Goal: Information Seeking & Learning: Check status

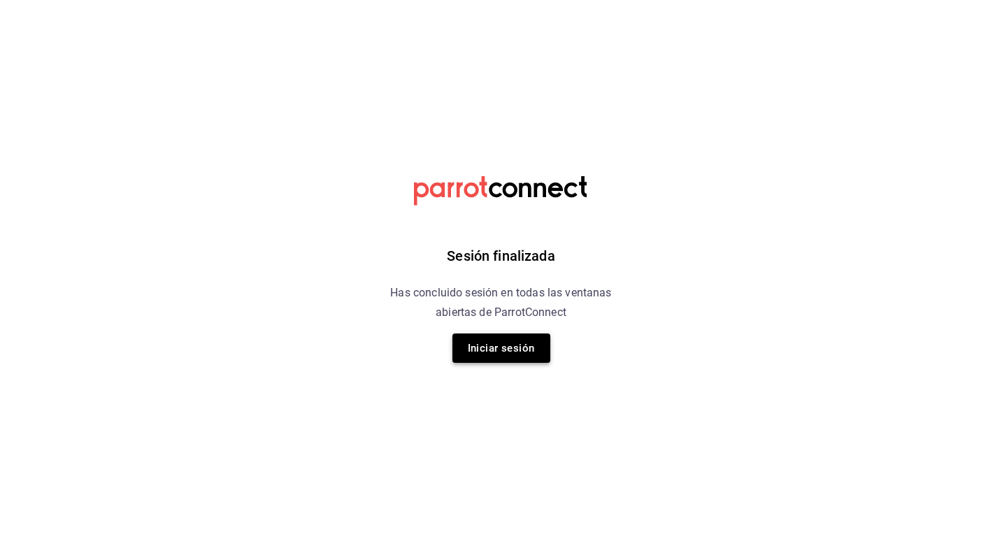
click at [497, 345] on button "Iniciar sesión" at bounding box center [501, 347] width 98 height 29
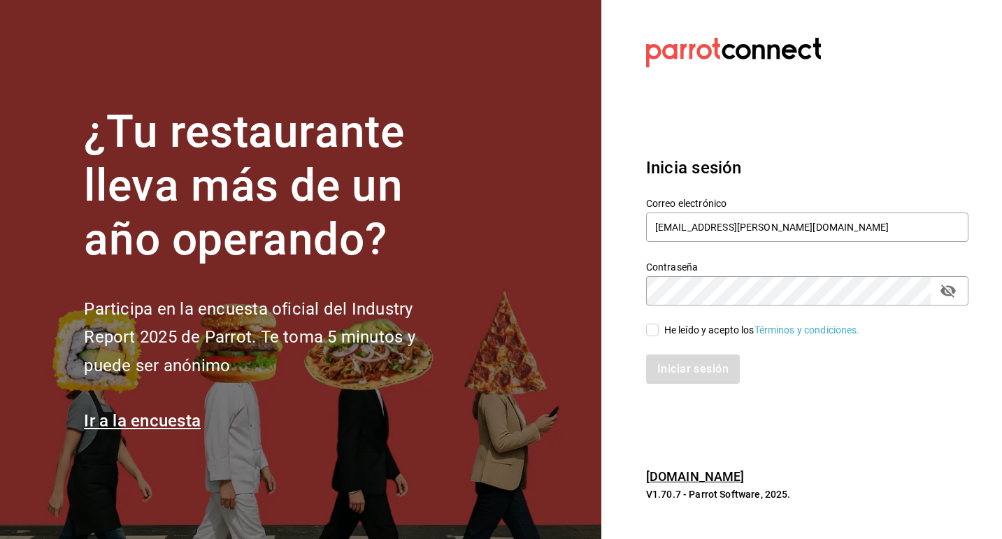
click at [654, 323] on label "He leído y acepto los Términos y condiciones." at bounding box center [753, 330] width 214 height 15
click at [654, 324] on input "He leído y acepto los Términos y condiciones." at bounding box center [652, 330] width 13 height 13
checkbox input "true"
click at [668, 375] on button "Iniciar sesión" at bounding box center [693, 368] width 95 height 29
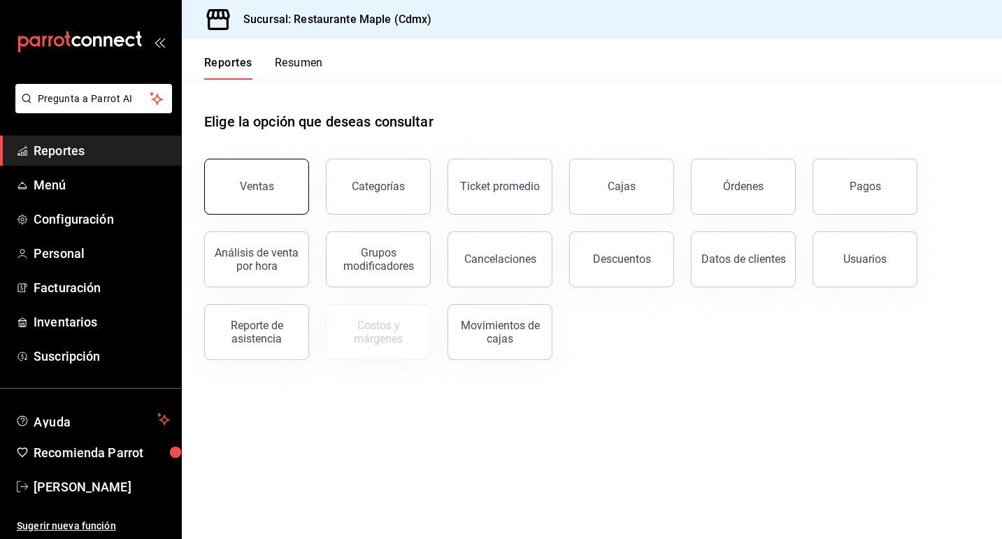
click at [266, 200] on button "Ventas" at bounding box center [256, 187] width 105 height 56
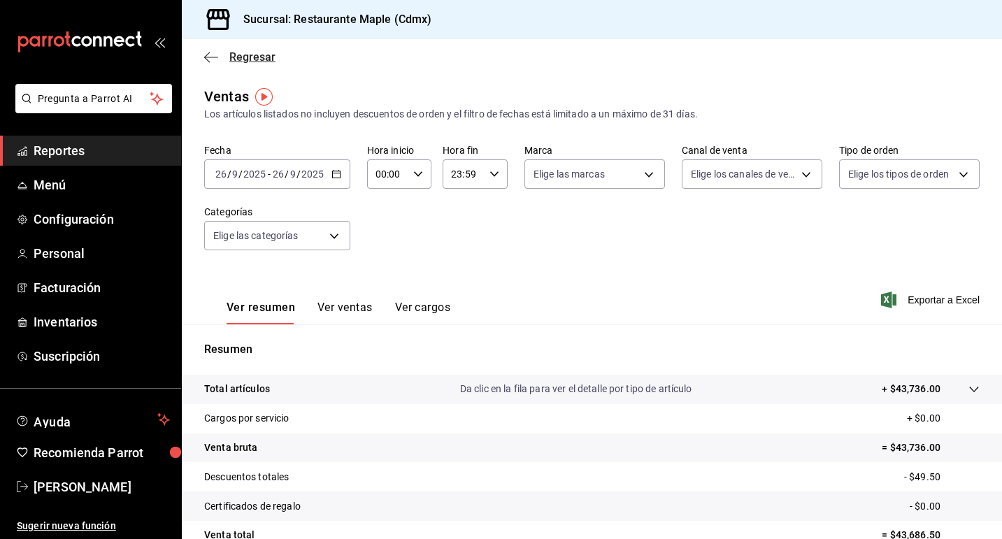
click at [210, 52] on icon "button" at bounding box center [211, 57] width 14 height 13
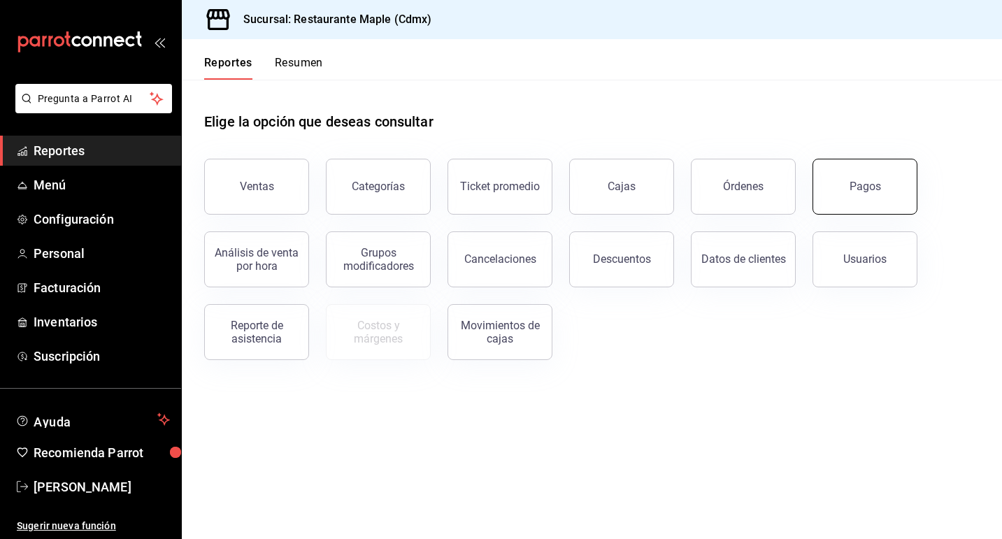
click at [847, 192] on button "Pagos" at bounding box center [864, 187] width 105 height 56
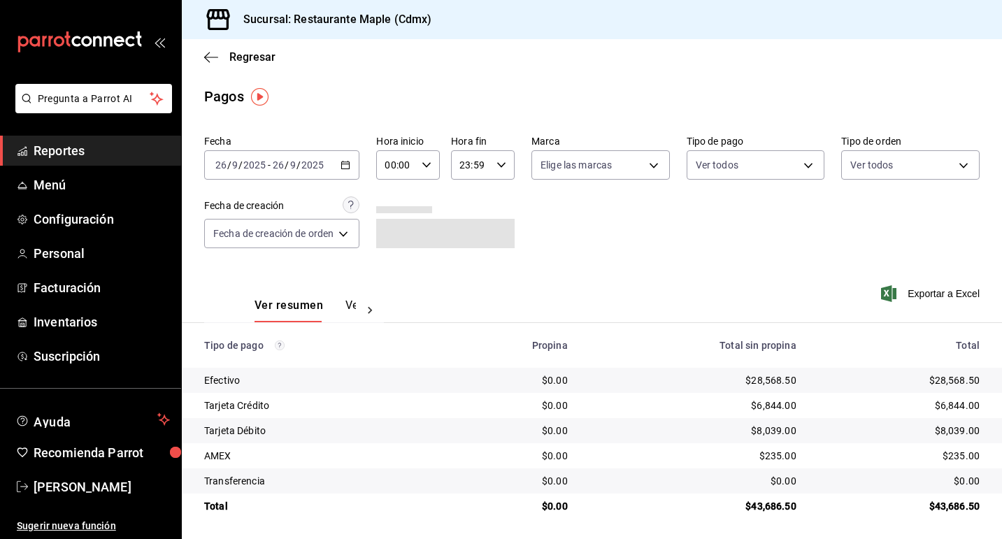
scroll to position [2, 0]
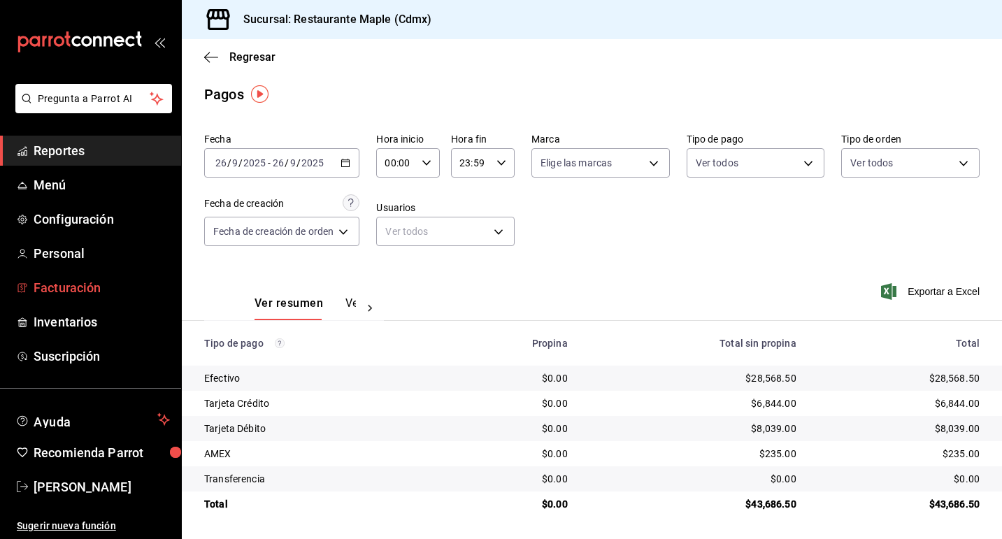
click at [101, 282] on span "Facturación" at bounding box center [102, 287] width 136 height 19
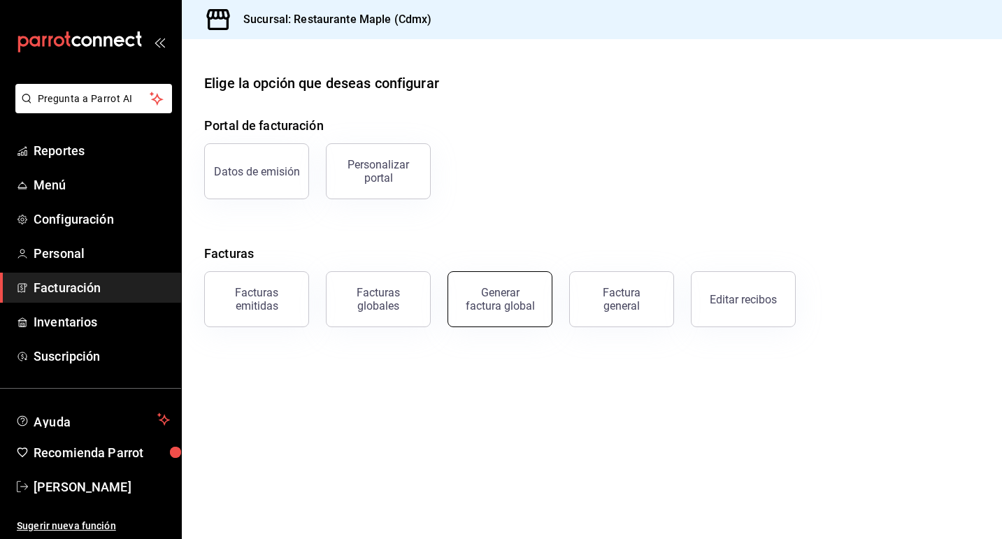
click at [503, 292] on div "Generar factura global" at bounding box center [500, 299] width 70 height 27
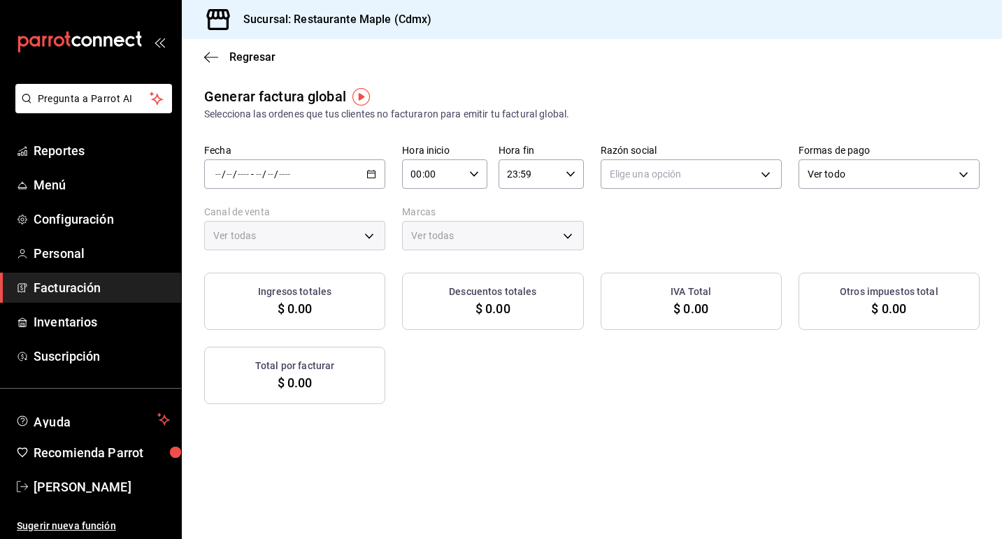
type input "PARROT,UBER_EATS,RAPPI,DIDI_FOOD,ONLINE"
click at [378, 172] on div "/ / - / /" at bounding box center [294, 173] width 181 height 29
click at [266, 220] on span "Rango de fechas" at bounding box center [270, 216] width 108 height 15
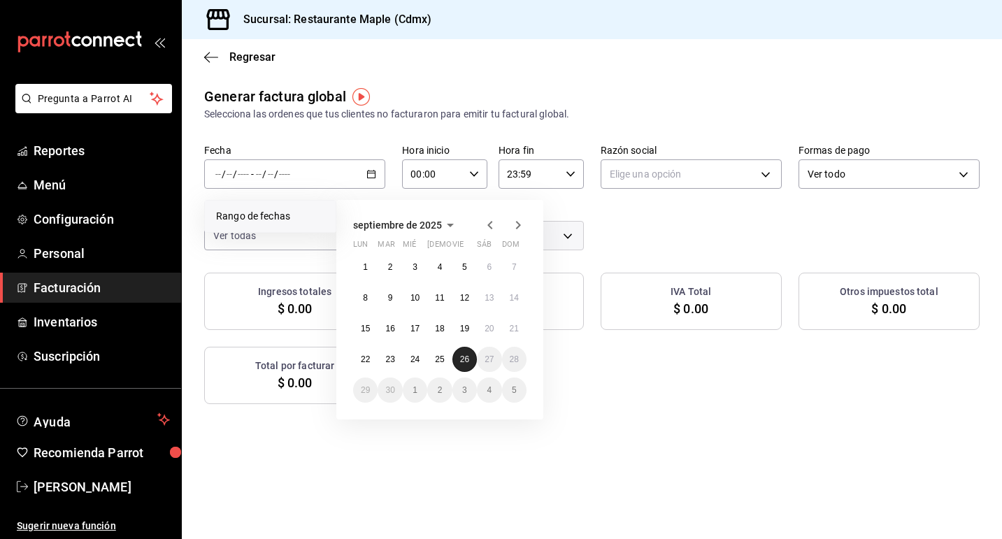
click at [461, 354] on button "26" at bounding box center [464, 359] width 24 height 25
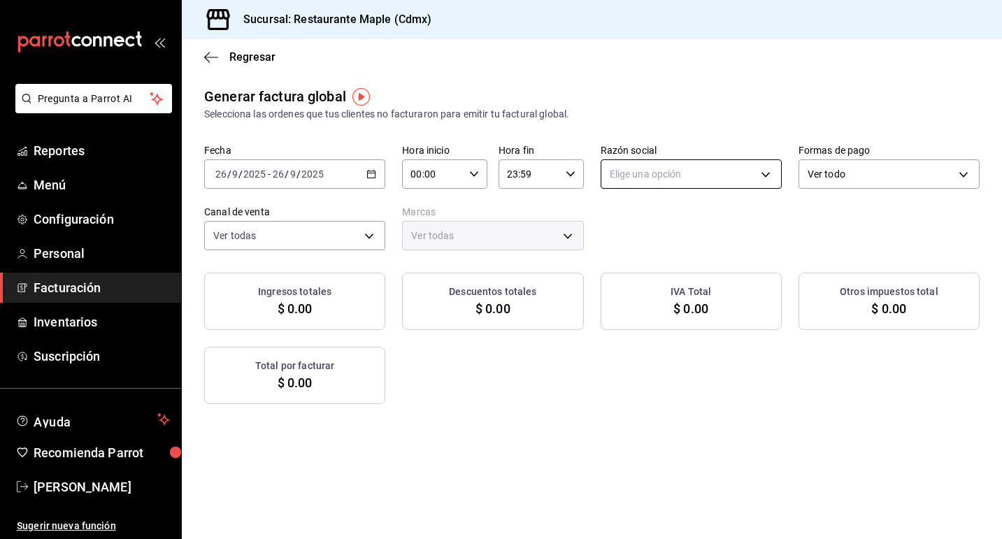
click at [659, 176] on body "Pregunta a Parrot AI Reportes Menú Configuración Personal Facturación Inventari…" at bounding box center [501, 269] width 1002 height 539
click at [650, 247] on li "RESTAURANTE MAPLE" at bounding box center [691, 245] width 180 height 26
type input "9707b9c5-6b7d-4f6e-a4b1-93e597a3127c"
type input "9367c8d0-d5bf-442c-b6f8-a503c691c07e"
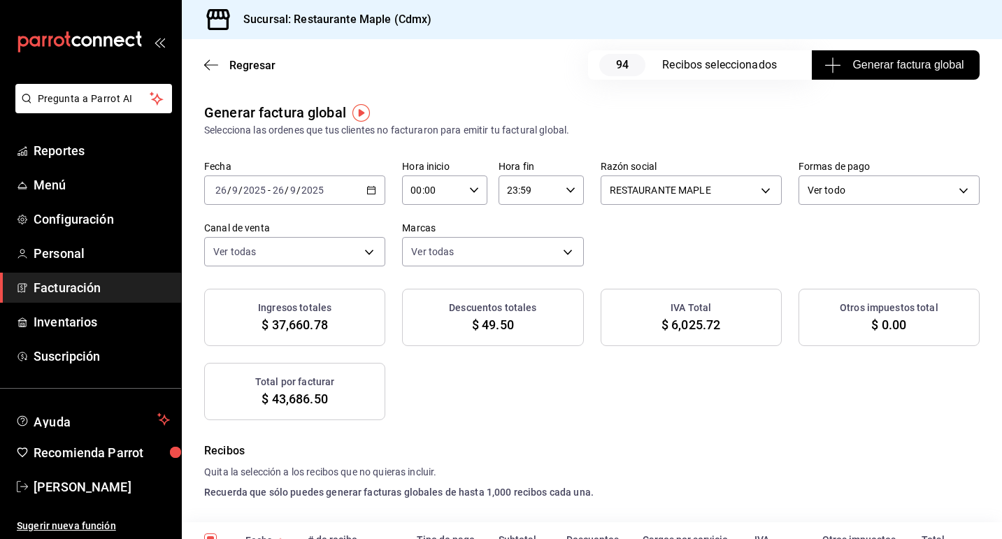
click at [915, 64] on span "Generar factura global" at bounding box center [895, 65] width 136 height 17
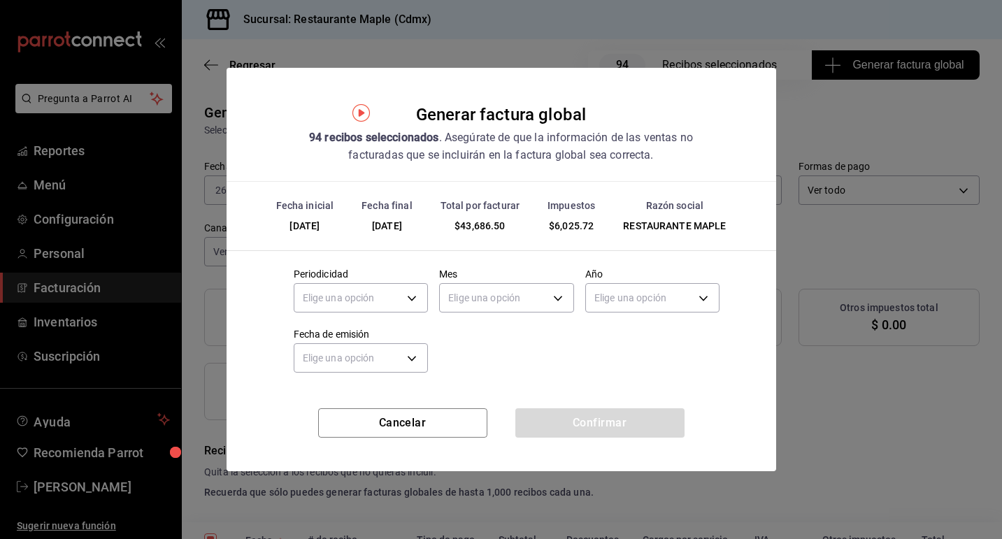
click at [410, 438] on div "Cancelar Confirmar" at bounding box center [502, 439] width 550 height 63
click at [415, 424] on button "Cancelar" at bounding box center [402, 422] width 169 height 29
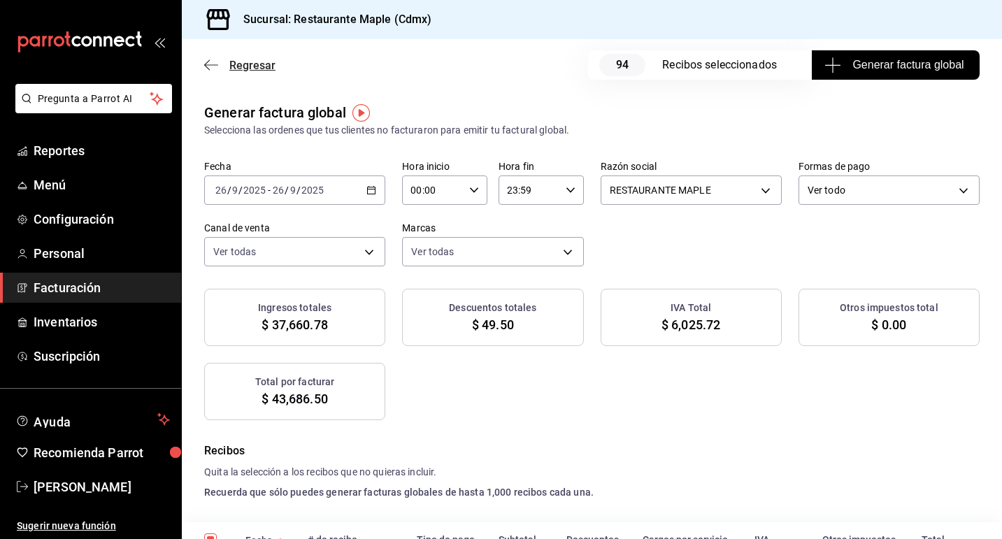
click at [210, 62] on icon "button" at bounding box center [211, 65] width 14 height 13
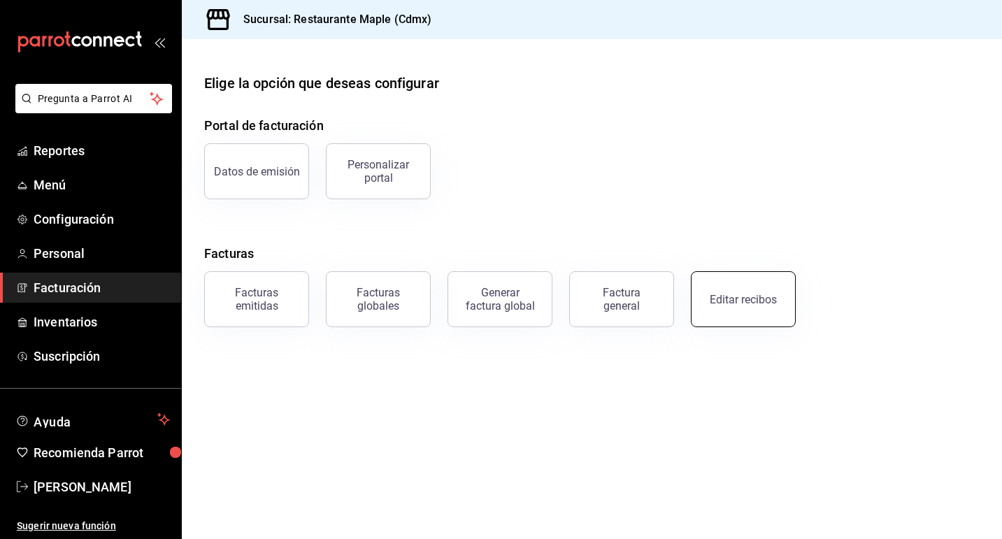
click at [703, 290] on button "Editar recibos" at bounding box center [743, 299] width 105 height 56
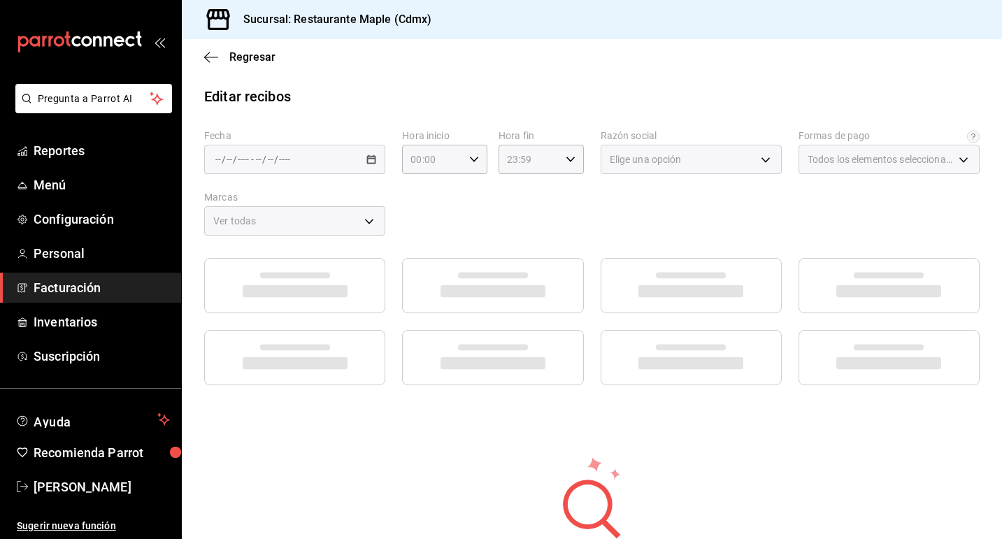
type input "1c0db33b-a268-48f2-8e75-1009b11b28a9"
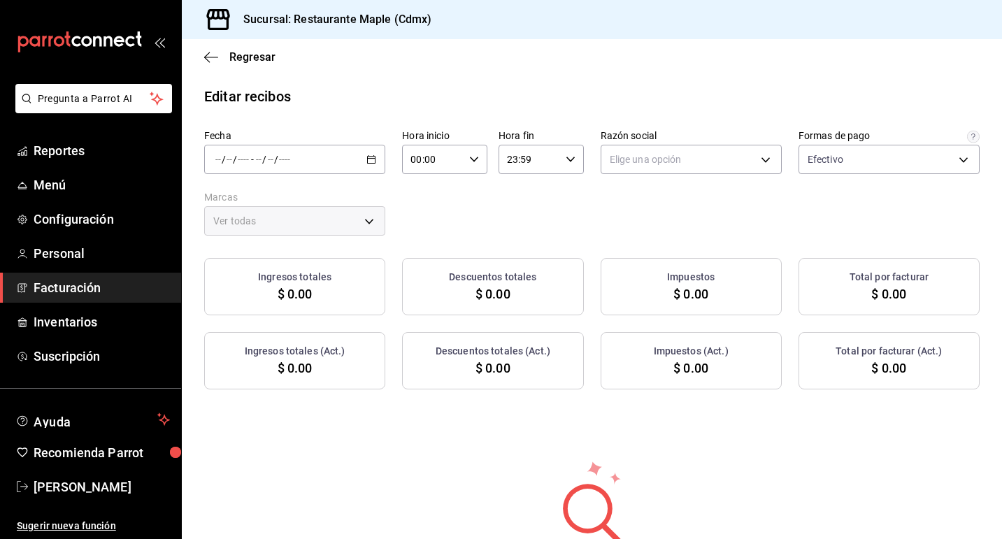
click at [378, 160] on div "/ / - / /" at bounding box center [294, 159] width 181 height 29
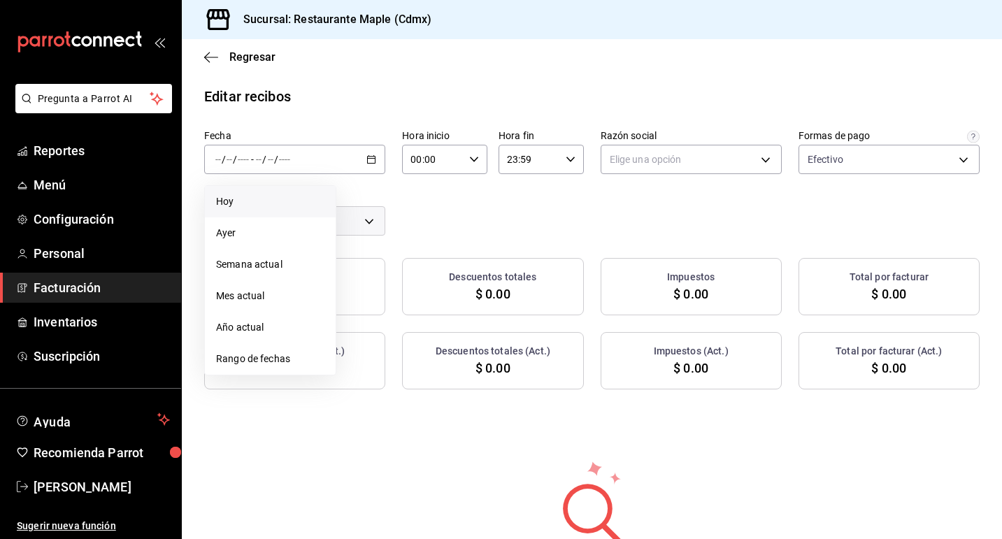
click at [254, 194] on li "Hoy" at bounding box center [270, 201] width 131 height 31
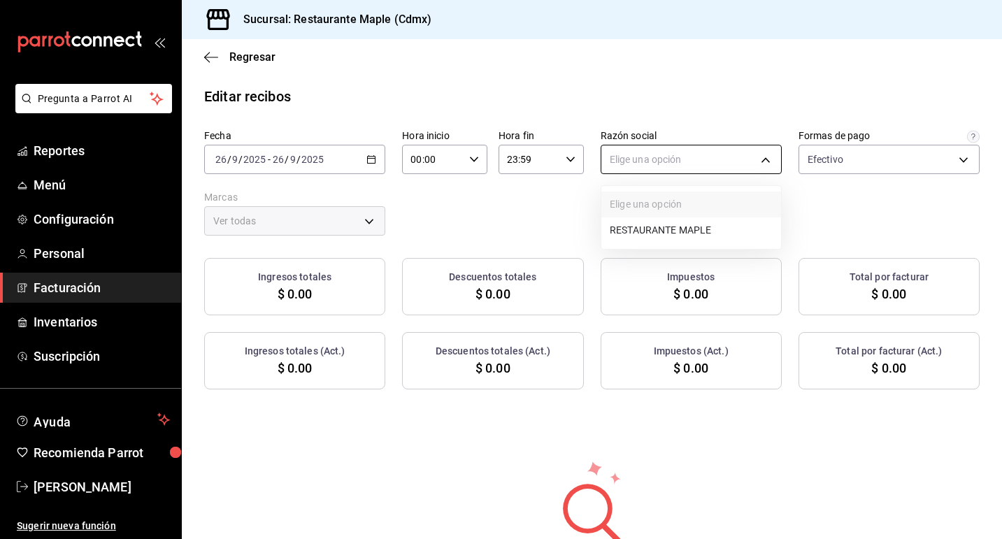
click at [745, 161] on body "Pregunta a Parrot AI Reportes Menú Configuración Personal Facturación Inventari…" at bounding box center [501, 269] width 1002 height 539
drag, startPoint x: 705, startPoint y: 206, endPoint x: 694, endPoint y: 224, distance: 21.3
click at [694, 224] on ul "Elige una opción RESTAURANTE MAPLE" at bounding box center [691, 217] width 180 height 63
click at [698, 238] on li "RESTAURANTE MAPLE" at bounding box center [691, 230] width 180 height 26
type input "9707b9c5-6b7d-4f6e-a4b1-93e597a3127c"
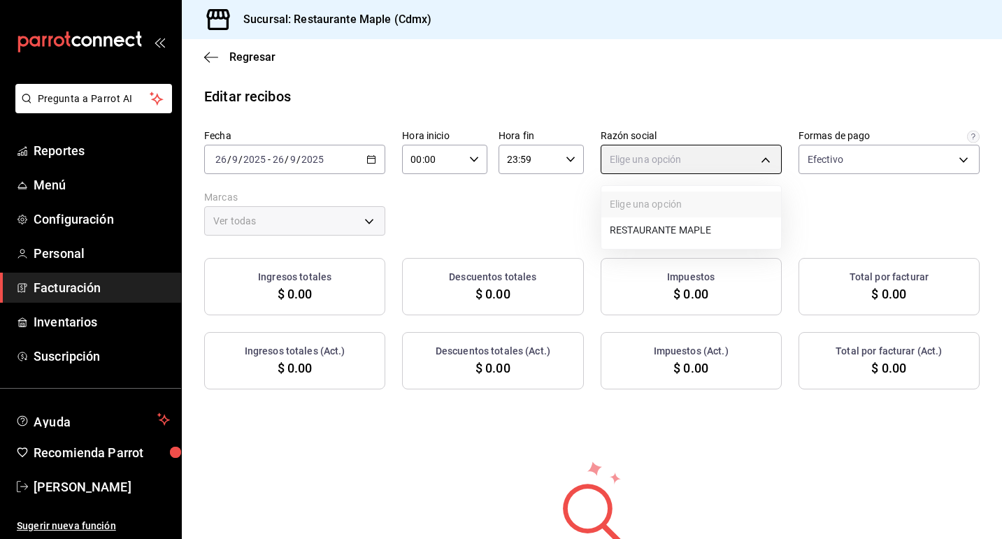
type input "9367c8d0-d5bf-442c-b6f8-a503c691c07e"
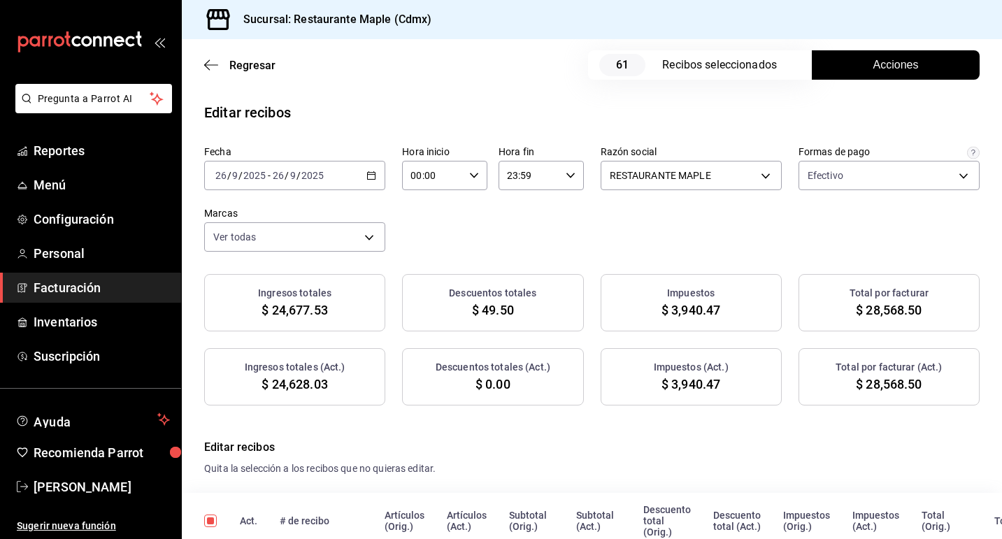
click at [865, 69] on button "Acciones" at bounding box center [896, 64] width 168 height 29
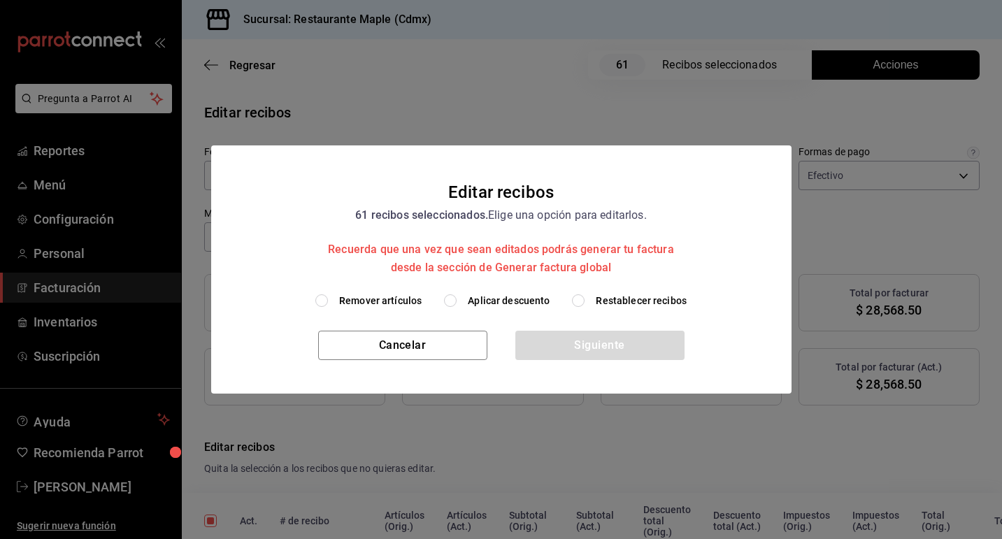
click at [450, 301] on input "Aplicar descuento" at bounding box center [450, 300] width 13 height 13
radio input "true"
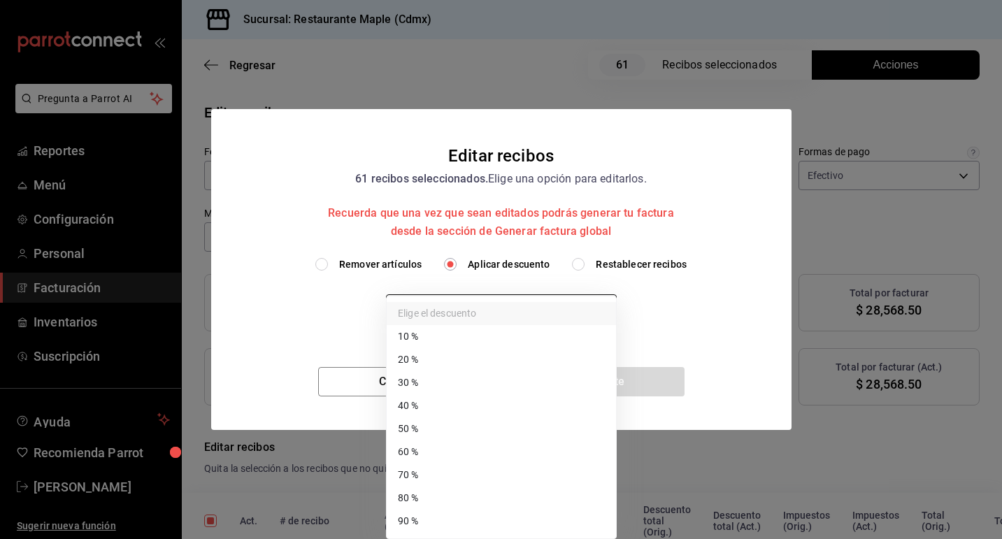
click at [594, 308] on body "Pregunta a Parrot AI Reportes Menú Configuración Personal Facturación Inventari…" at bounding box center [501, 269] width 1002 height 539
click at [457, 490] on li "80 %" at bounding box center [501, 498] width 229 height 23
type input "80"
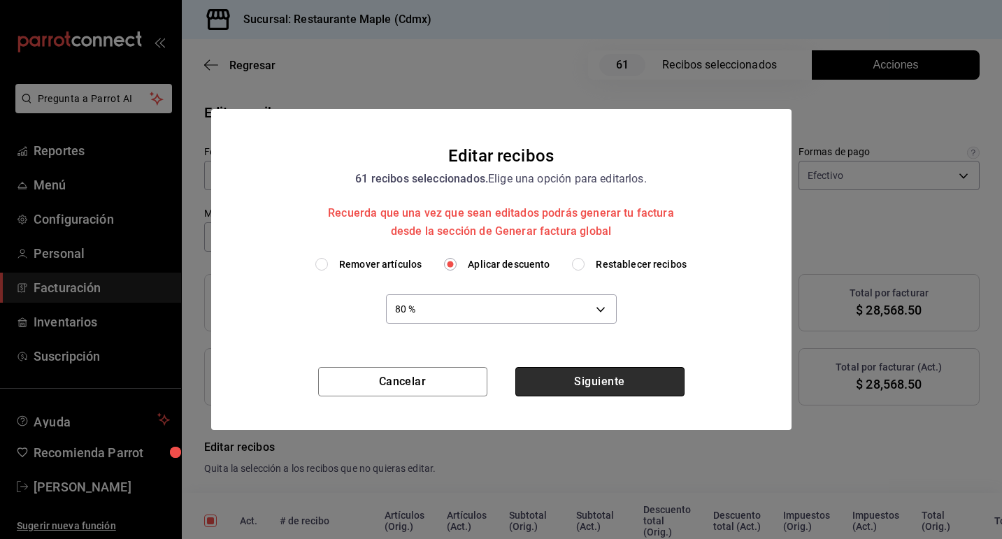
click at [607, 378] on button "Siguiente" at bounding box center [599, 381] width 169 height 29
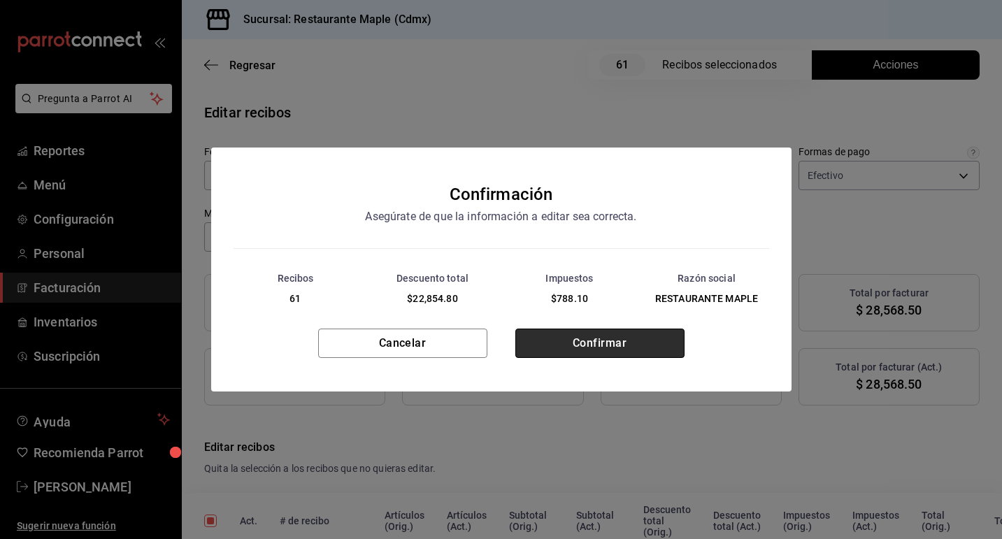
click at [601, 345] on button "Confirmar" at bounding box center [599, 343] width 169 height 29
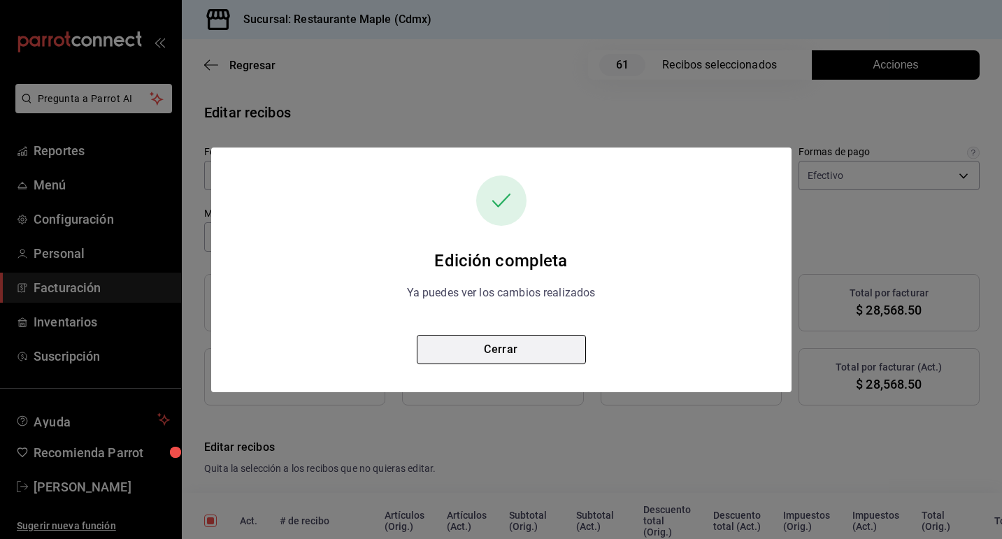
click at [537, 351] on button "Cerrar" at bounding box center [501, 349] width 169 height 29
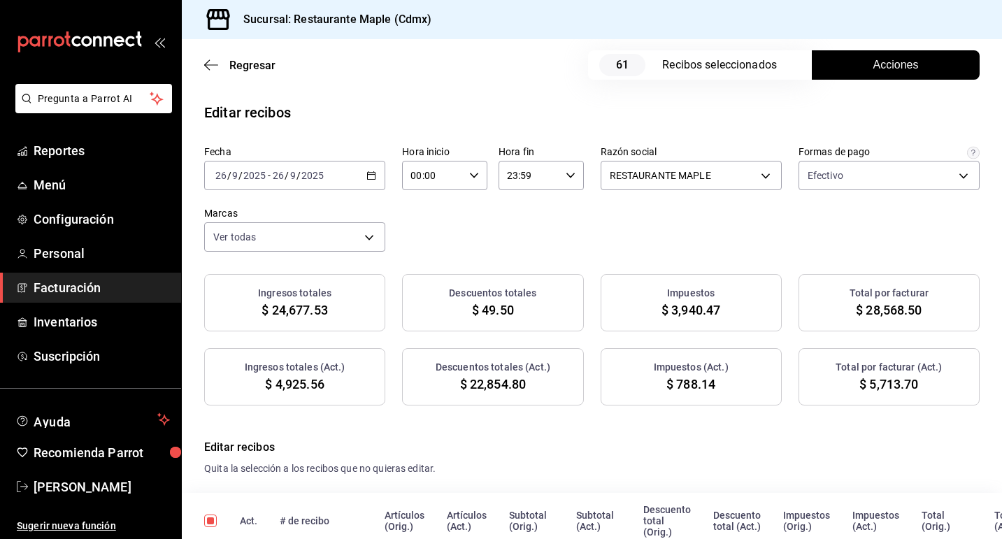
click at [80, 286] on span "Facturación" at bounding box center [102, 287] width 136 height 19
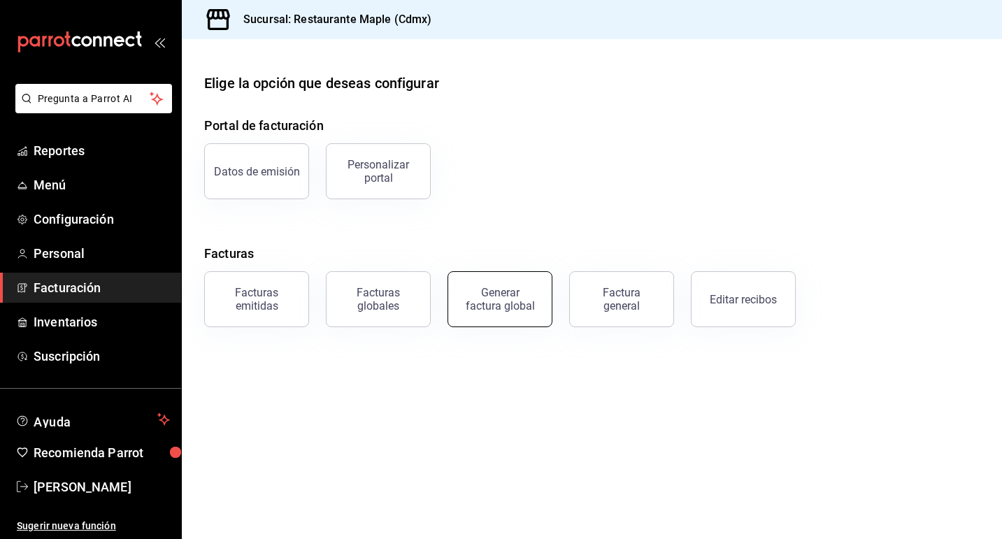
click at [489, 304] on div "Generar factura global" at bounding box center [500, 299] width 70 height 27
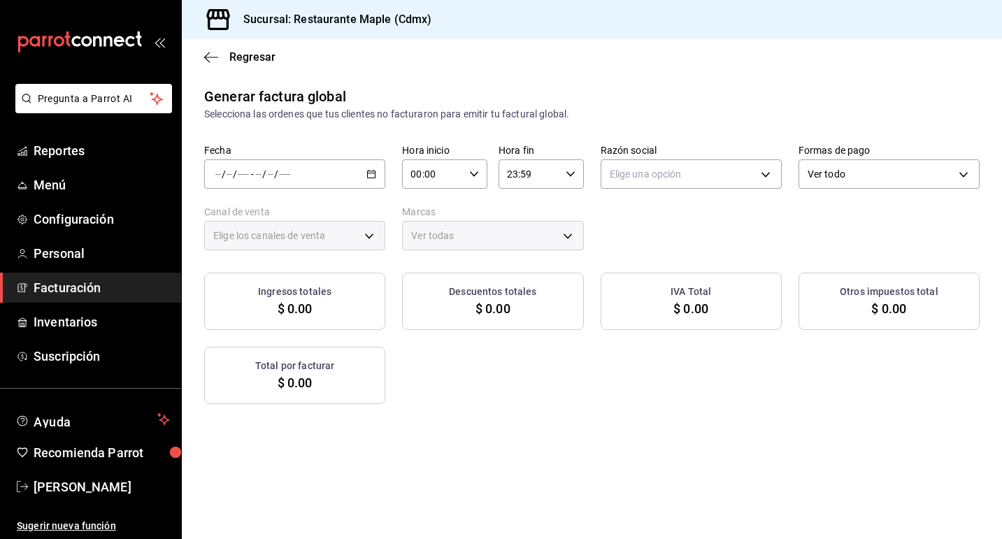
type input "PARROT,UBER_EATS,RAPPI,DIDI_FOOD,ONLINE"
click at [371, 180] on div "/ / - / /" at bounding box center [294, 173] width 181 height 29
click at [289, 218] on span "Rango de fechas" at bounding box center [270, 216] width 108 height 15
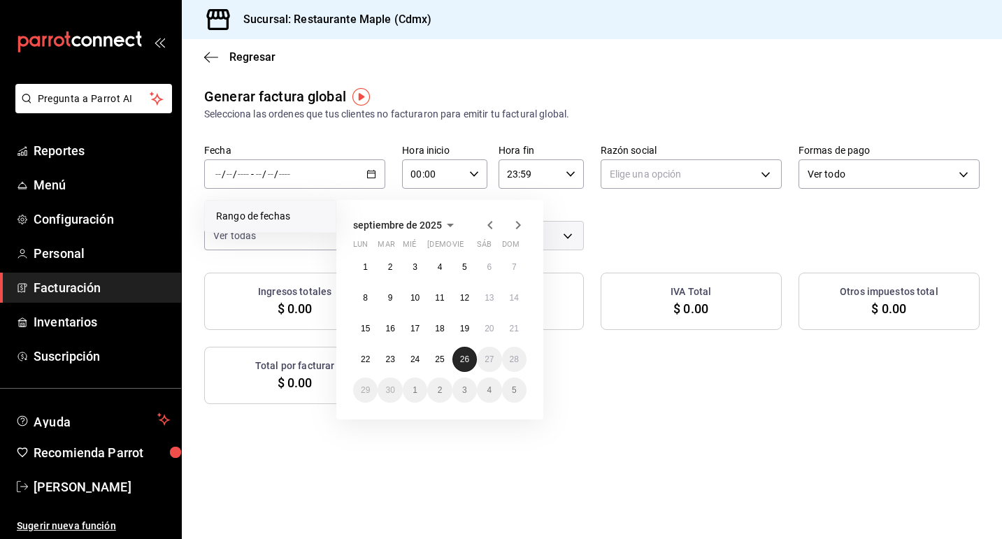
click at [472, 358] on button "26" at bounding box center [464, 359] width 24 height 25
click at [468, 358] on abbr "26" at bounding box center [464, 359] width 9 height 10
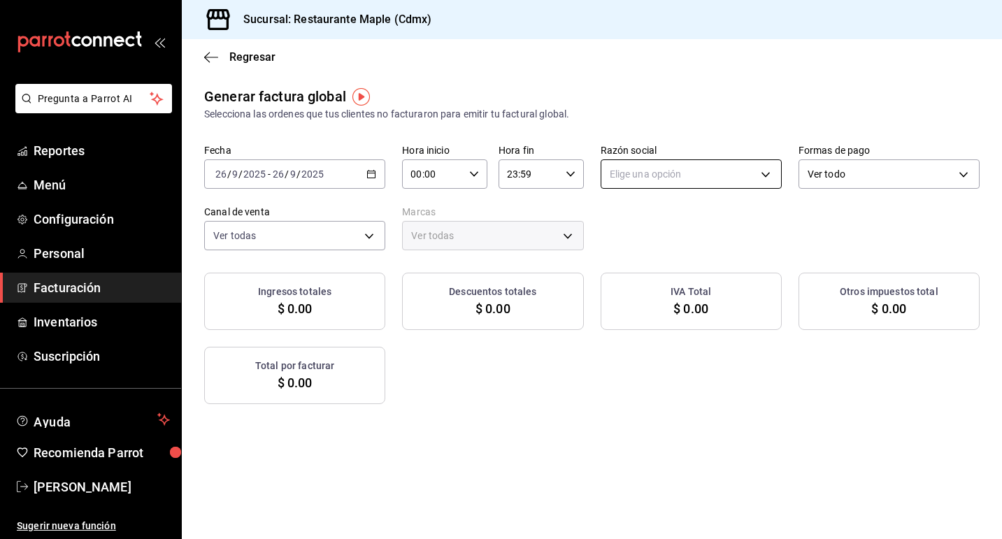
click at [688, 173] on body "Pregunta a Parrot AI Reportes Menú Configuración Personal Facturación Inventari…" at bounding box center [501, 269] width 1002 height 539
click at [668, 252] on li "RESTAURANTE MAPLE" at bounding box center [691, 245] width 180 height 26
type input "9707b9c5-6b7d-4f6e-a4b1-93e597a3127c"
type input "9367c8d0-d5bf-442c-b6f8-a503c691c07e"
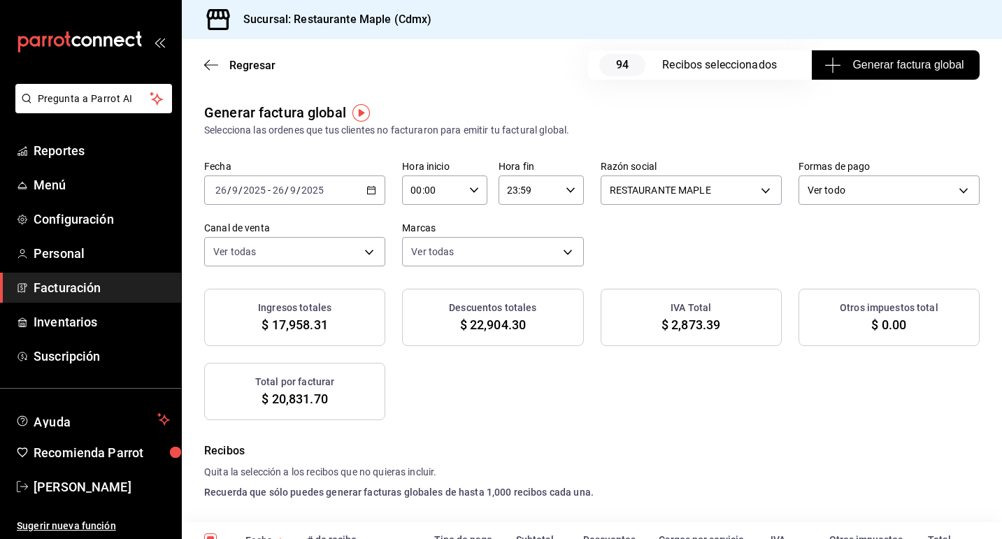
click at [372, 189] on icon "button" at bounding box center [371, 190] width 10 height 10
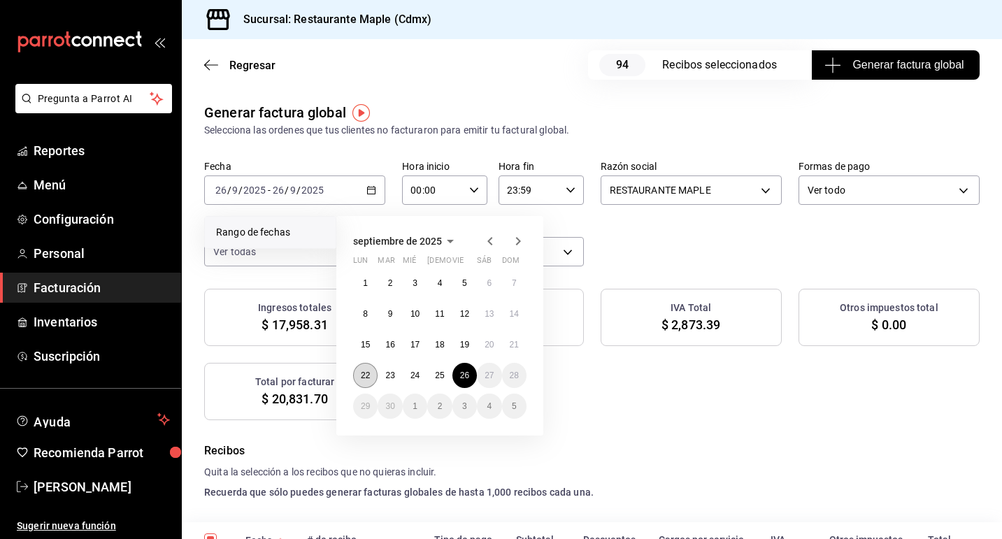
click at [369, 376] on abbr "22" at bounding box center [365, 376] width 9 height 10
click at [471, 368] on button "26" at bounding box center [464, 375] width 24 height 25
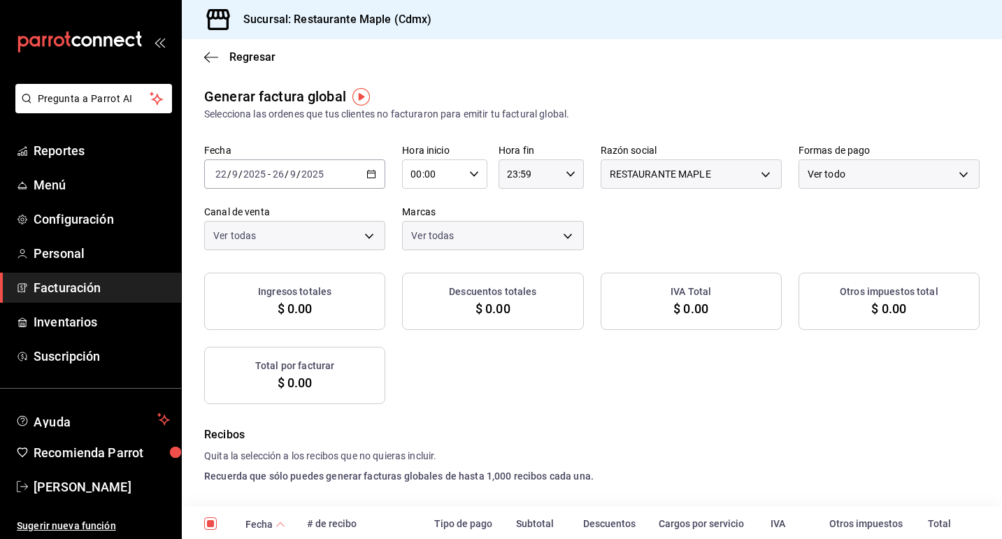
checkbox input "true"
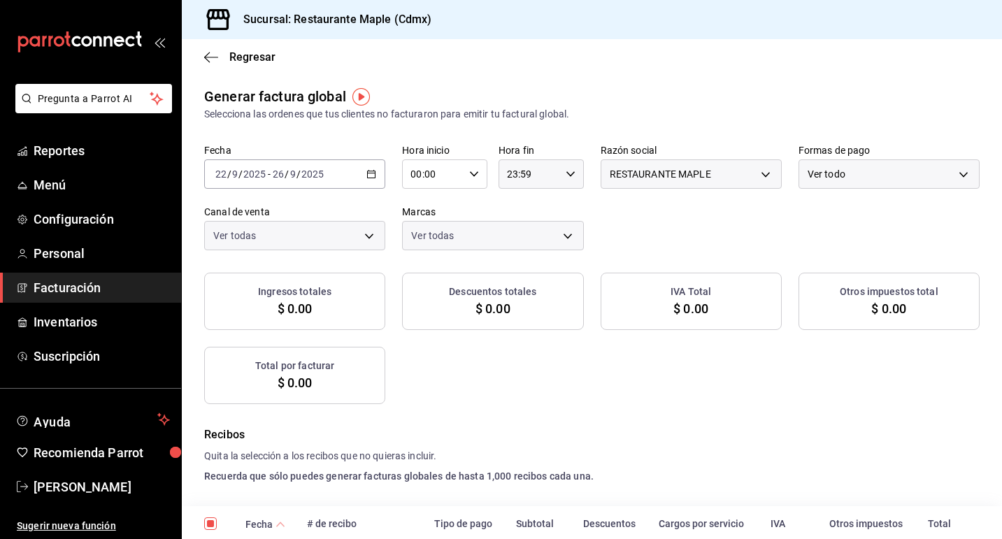
checkbox input "true"
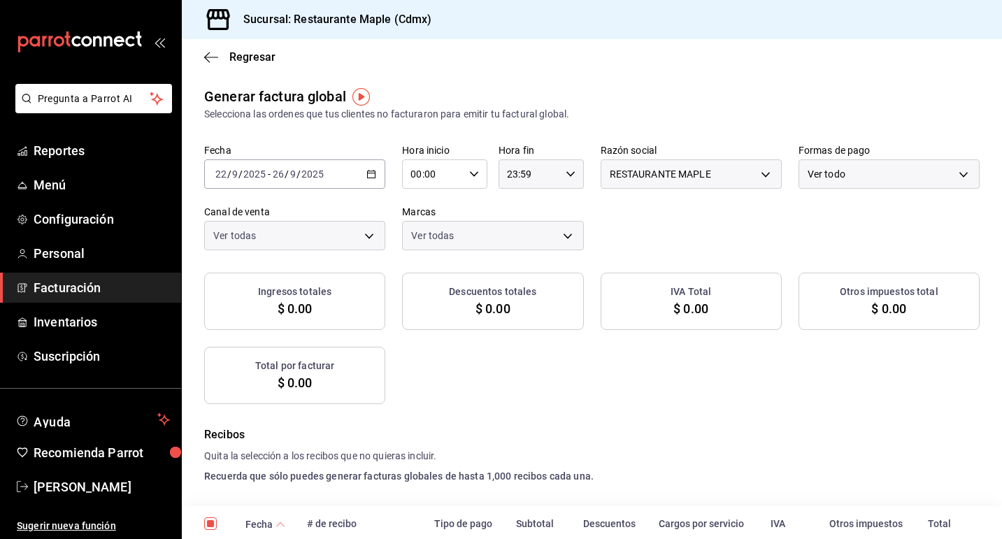
checkbox input "true"
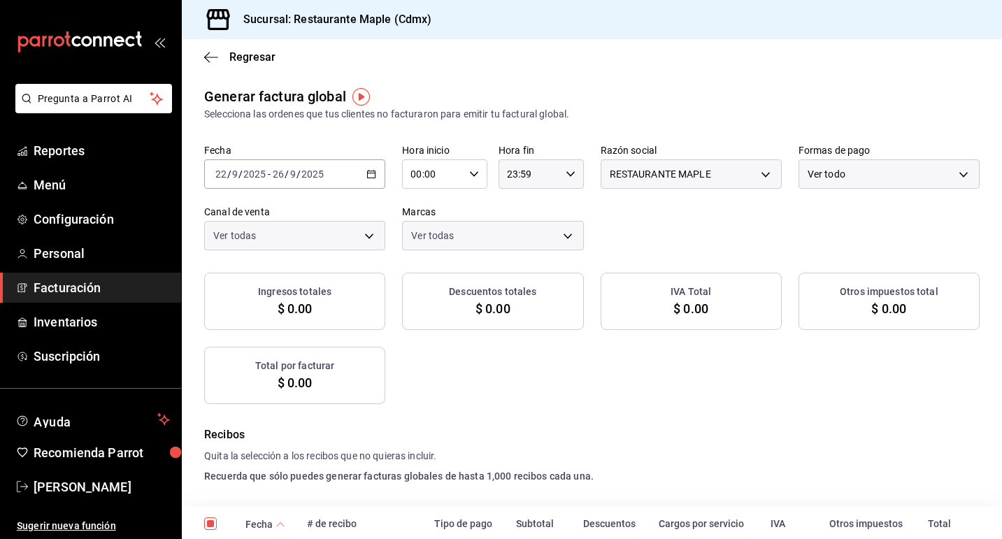
checkbox input "true"
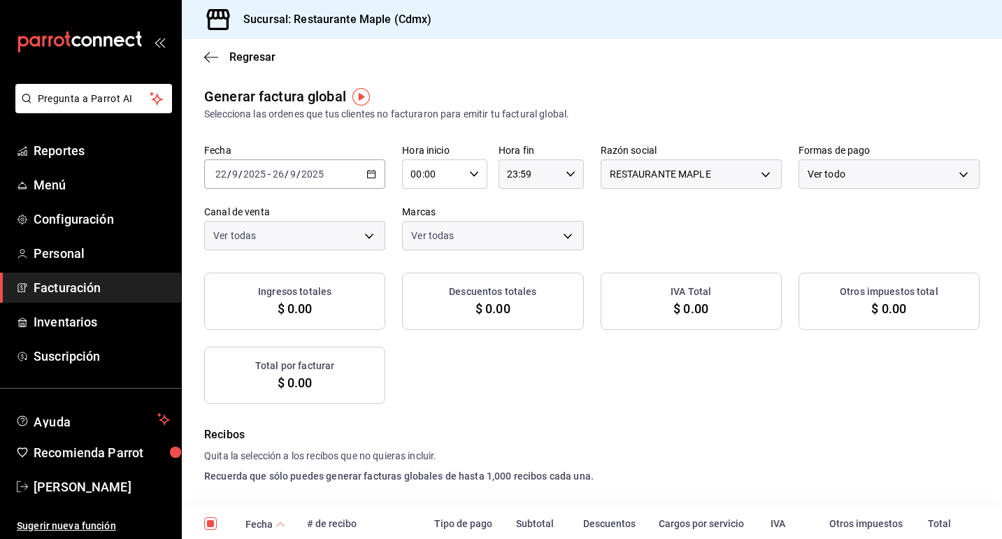
checkbox input "true"
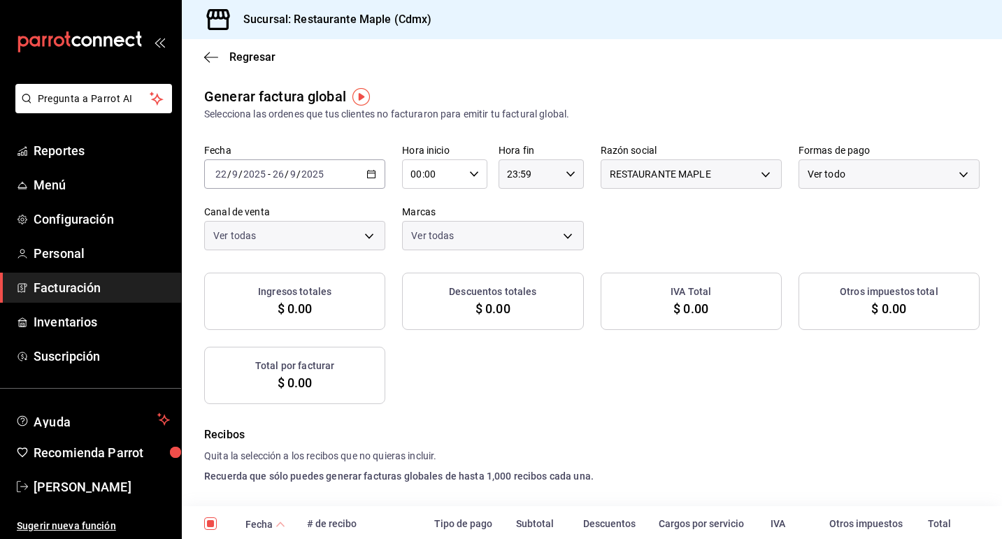
checkbox input "true"
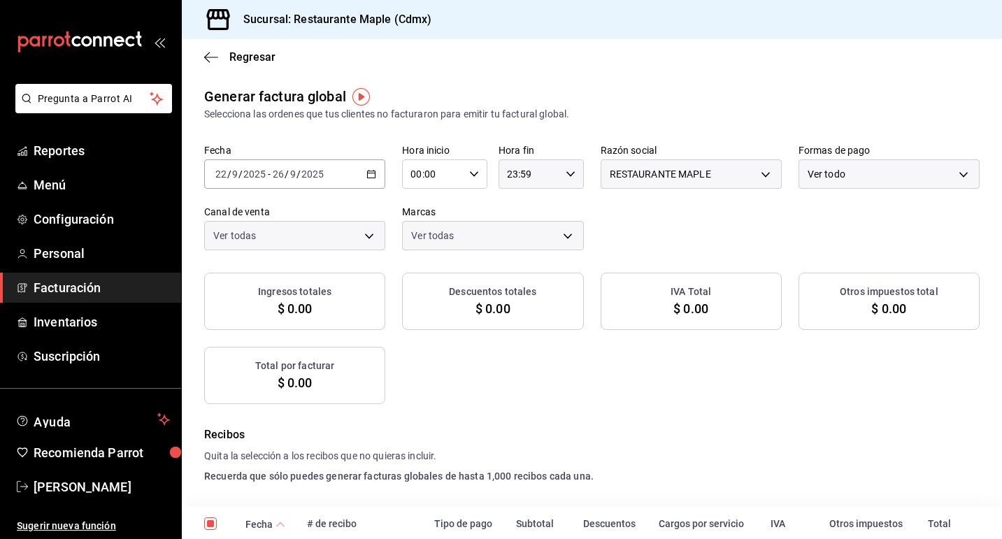
checkbox input "true"
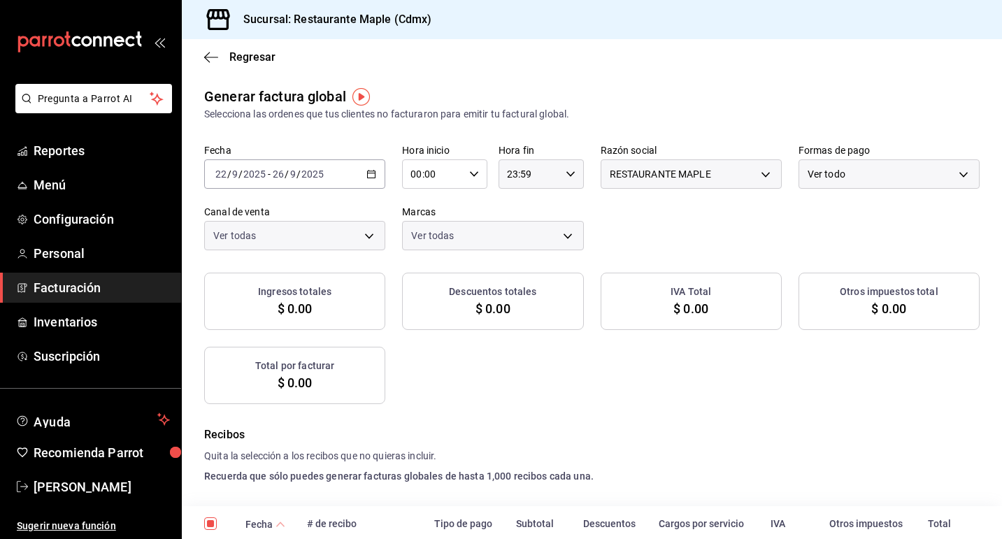
checkbox input "true"
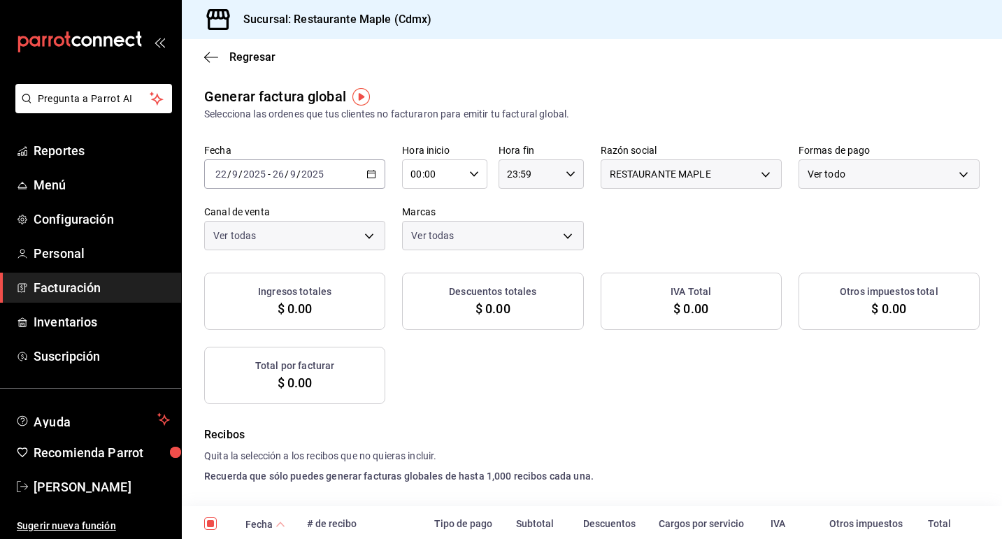
checkbox input "true"
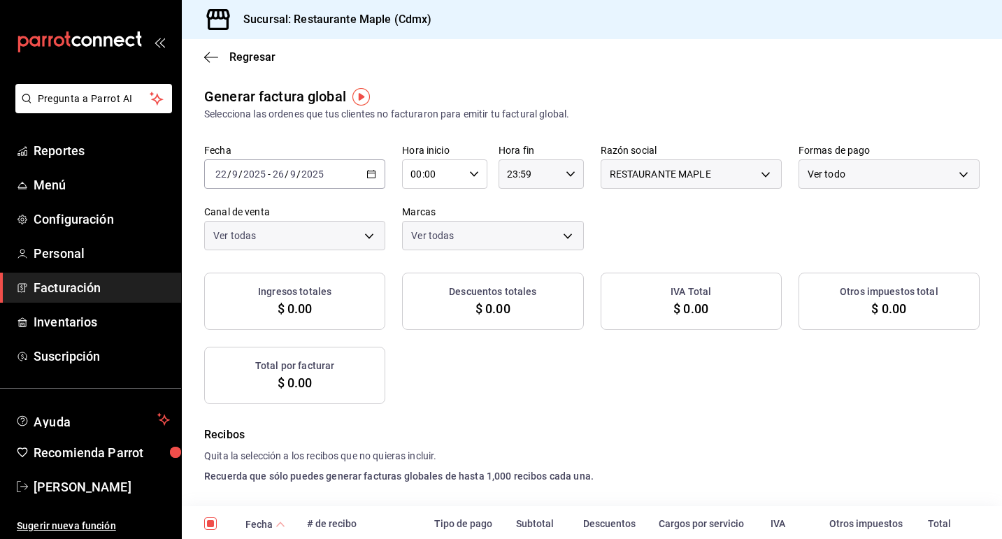
checkbox input "true"
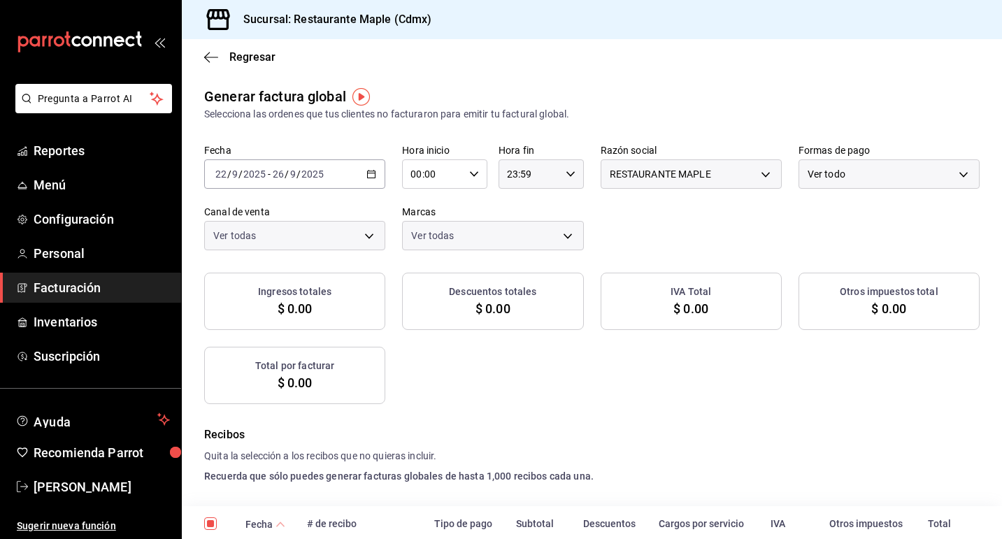
checkbox input "true"
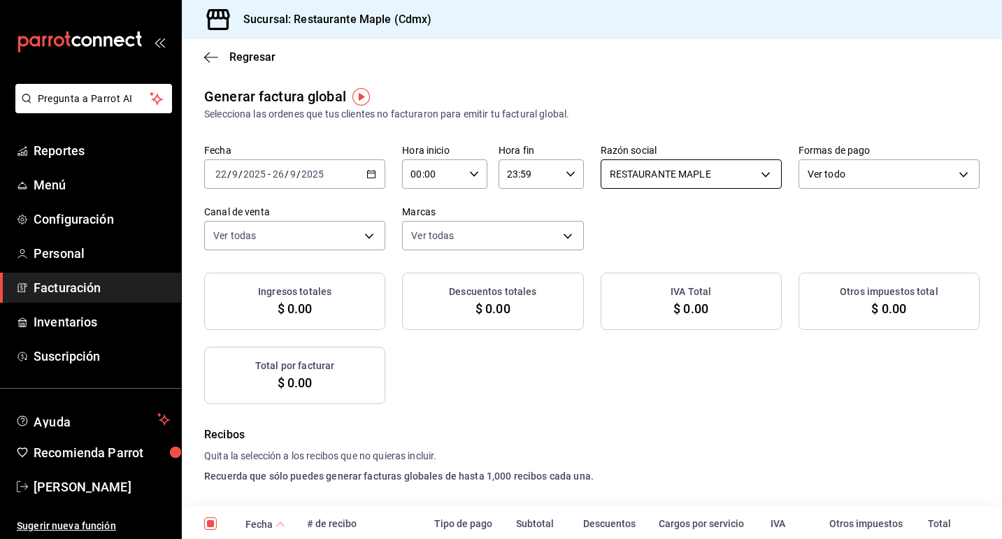
checkbox input "true"
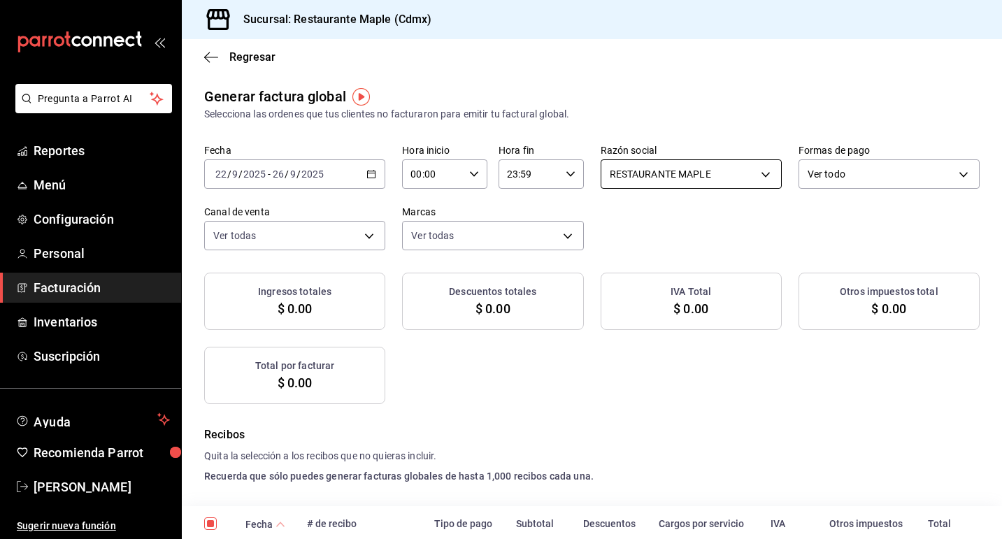
checkbox input "true"
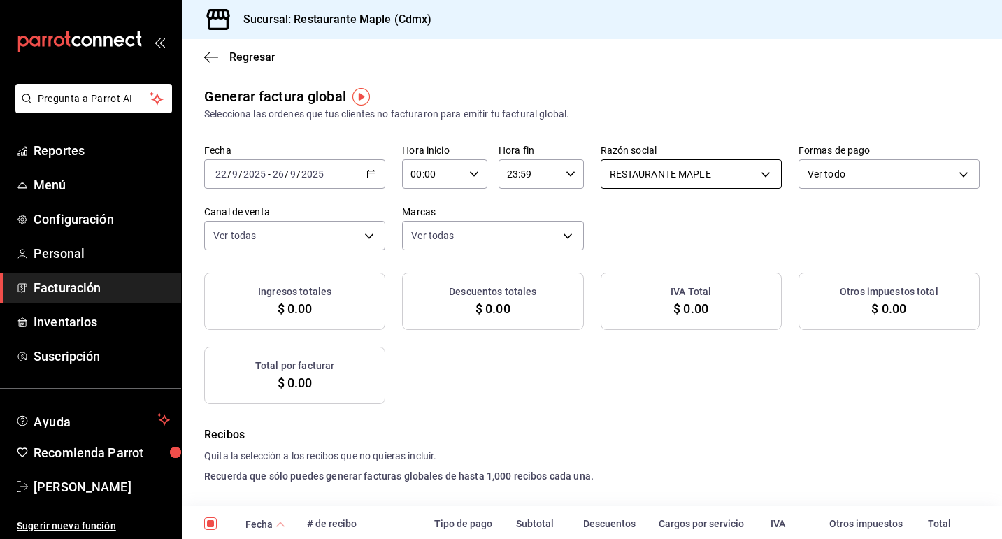
checkbox input "true"
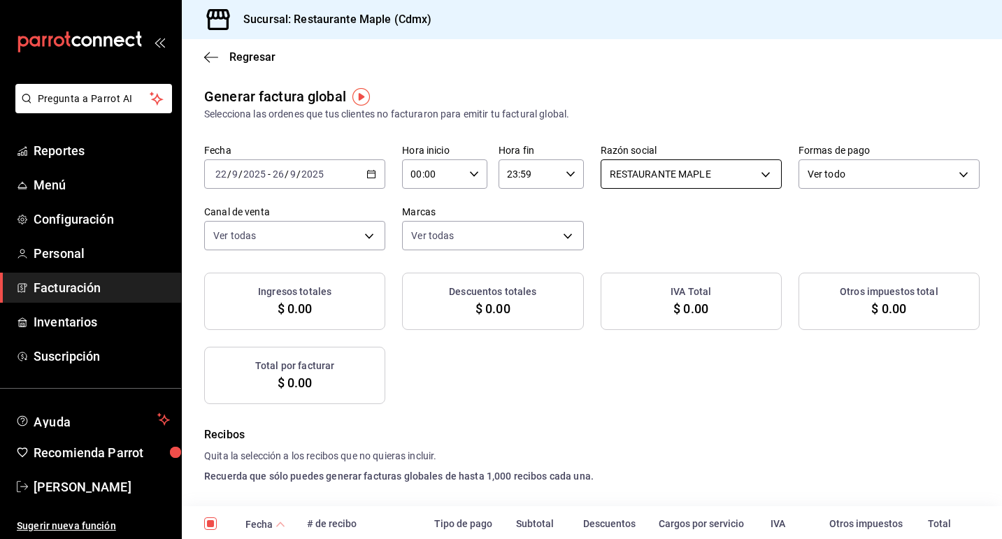
checkbox input "true"
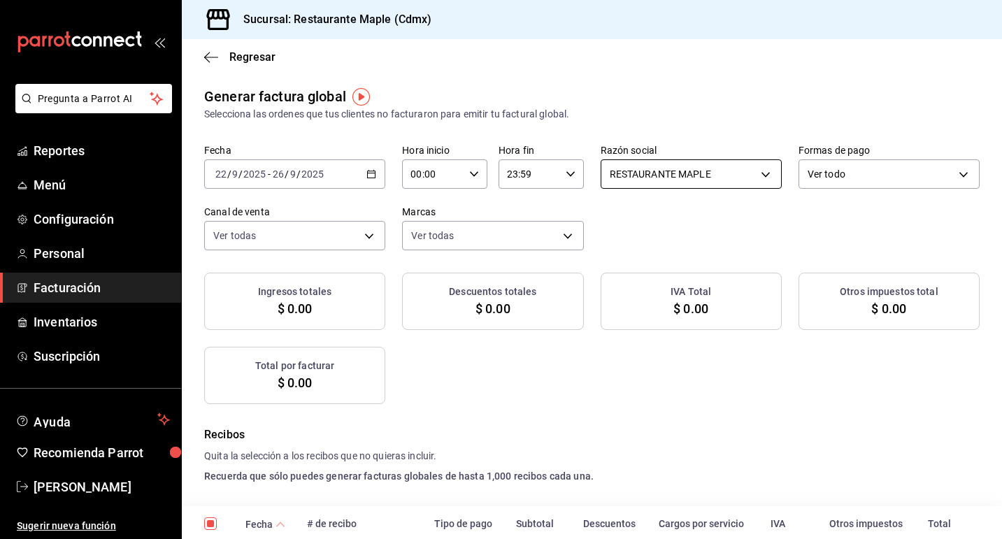
checkbox input "true"
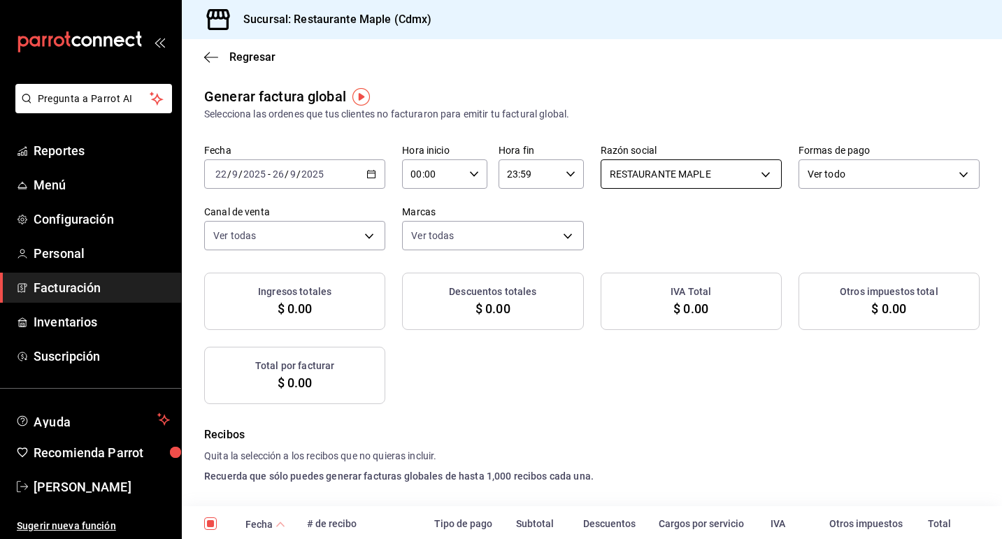
checkbox input "true"
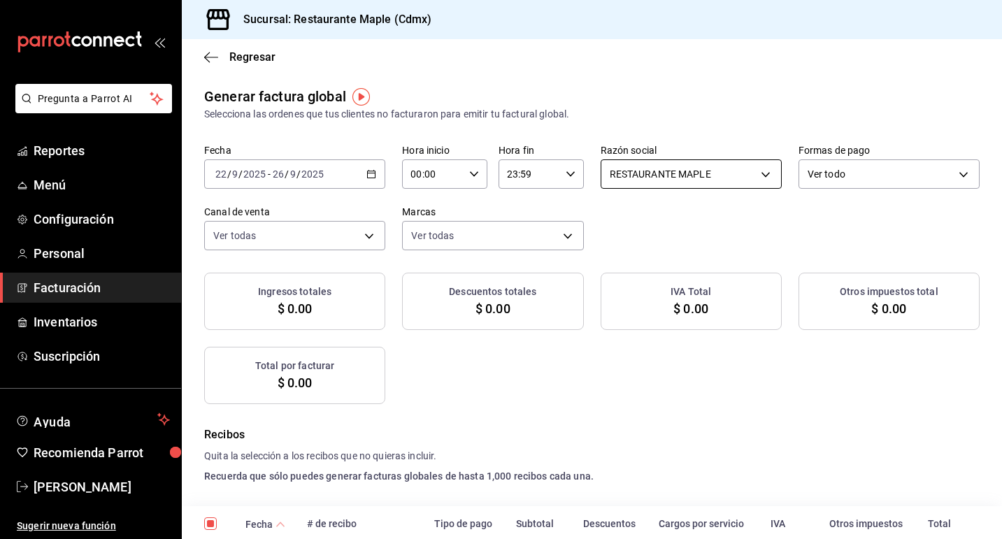
checkbox input "true"
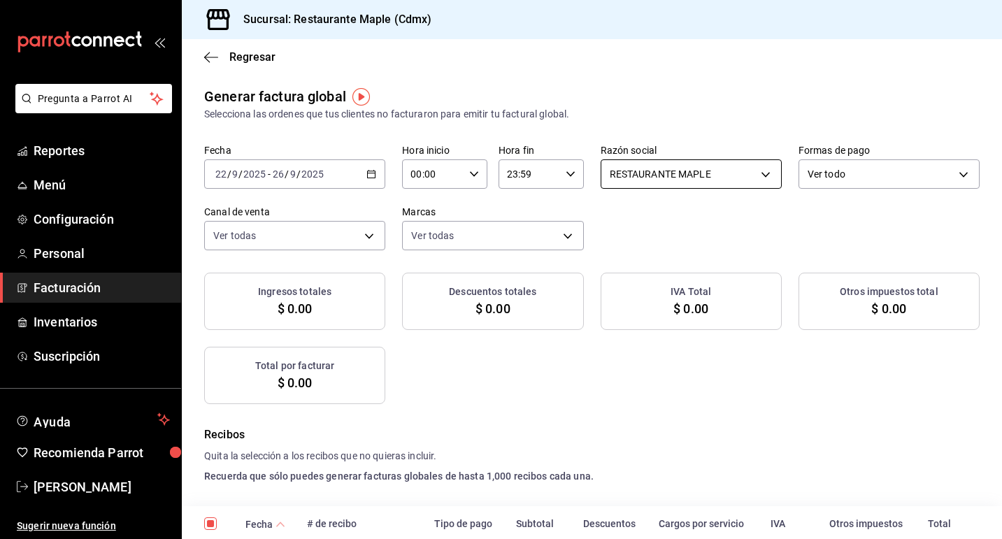
checkbox input "true"
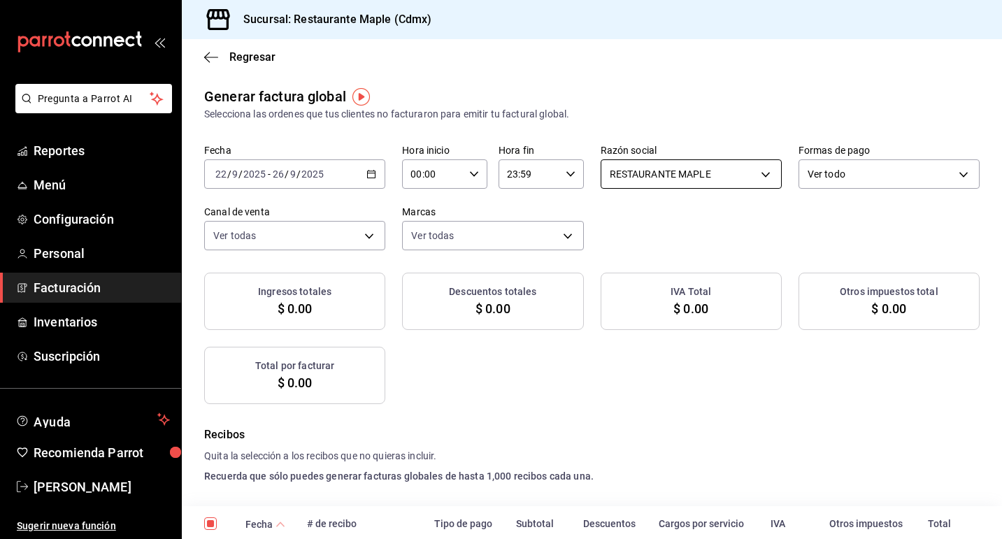
checkbox input "true"
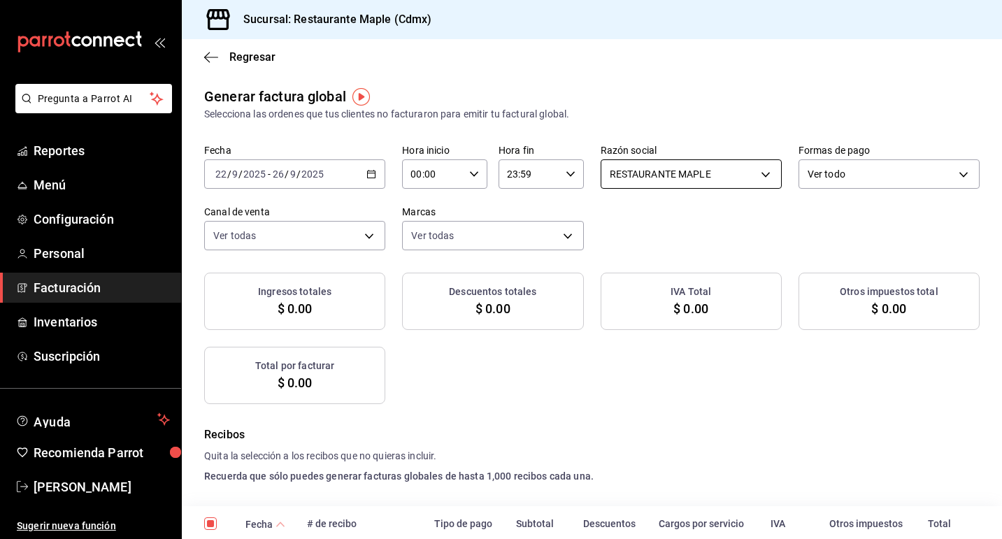
checkbox input "true"
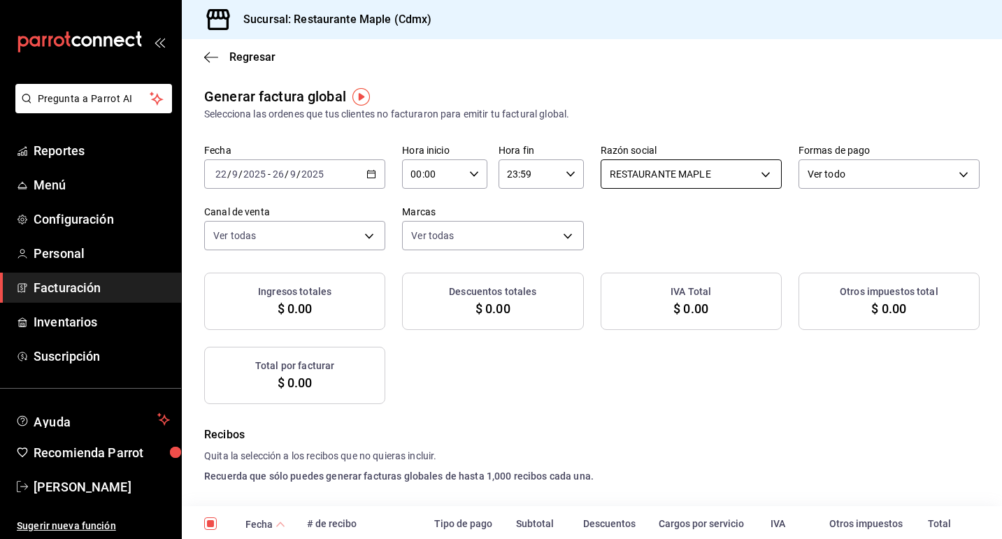
checkbox input "true"
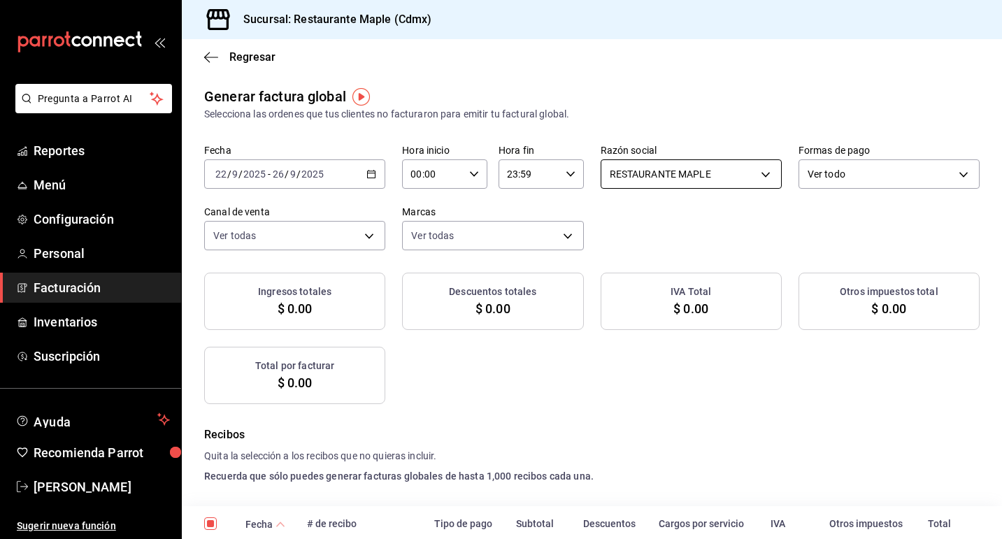
checkbox input "true"
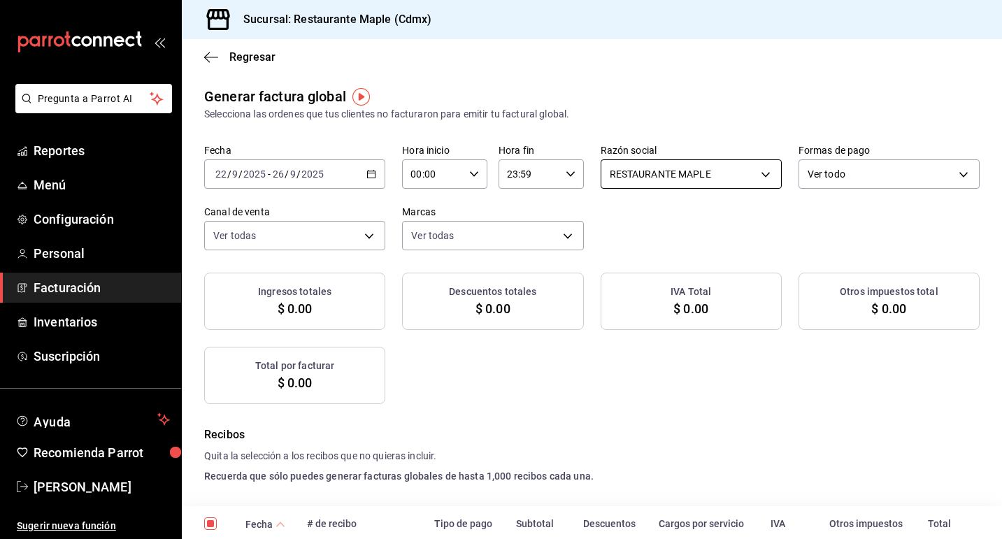
checkbox input "true"
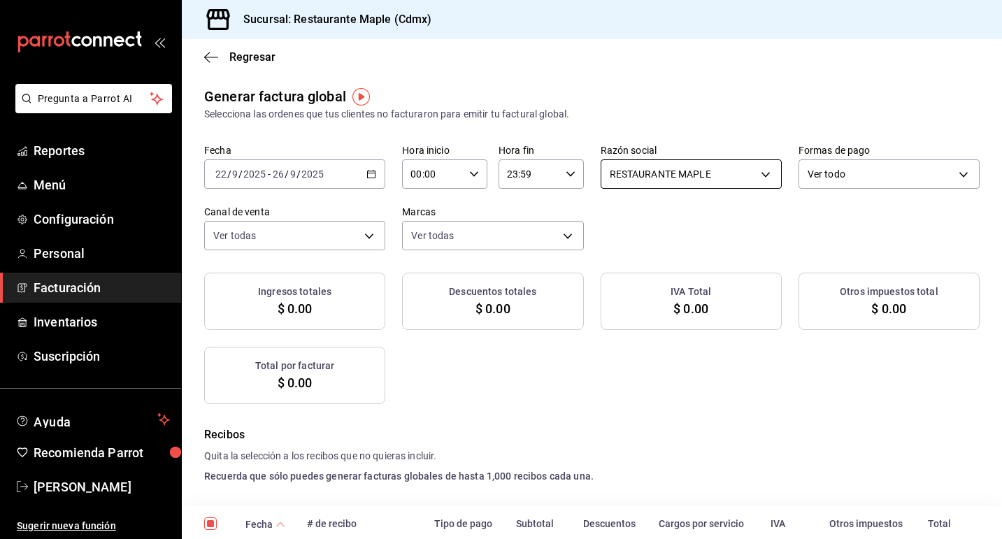
checkbox input "true"
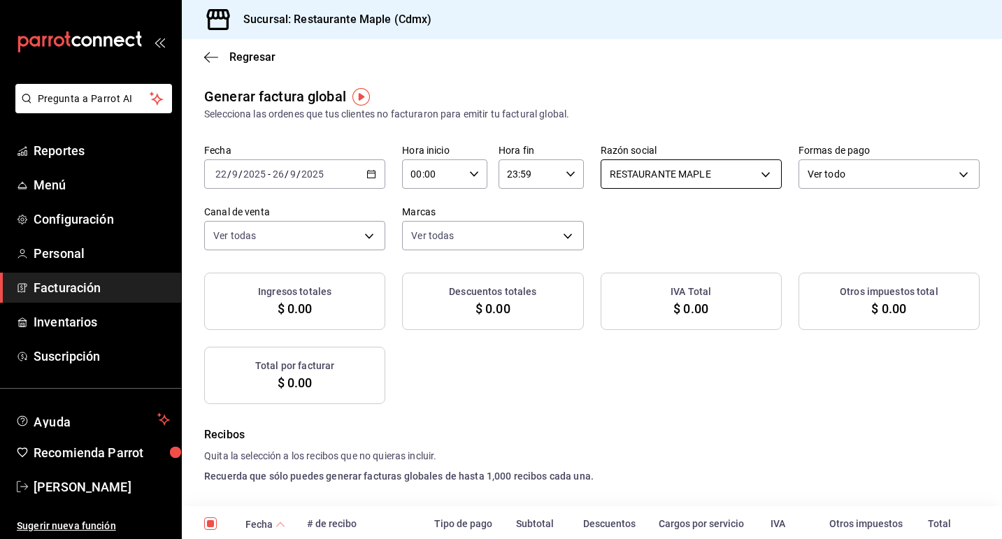
checkbox input "true"
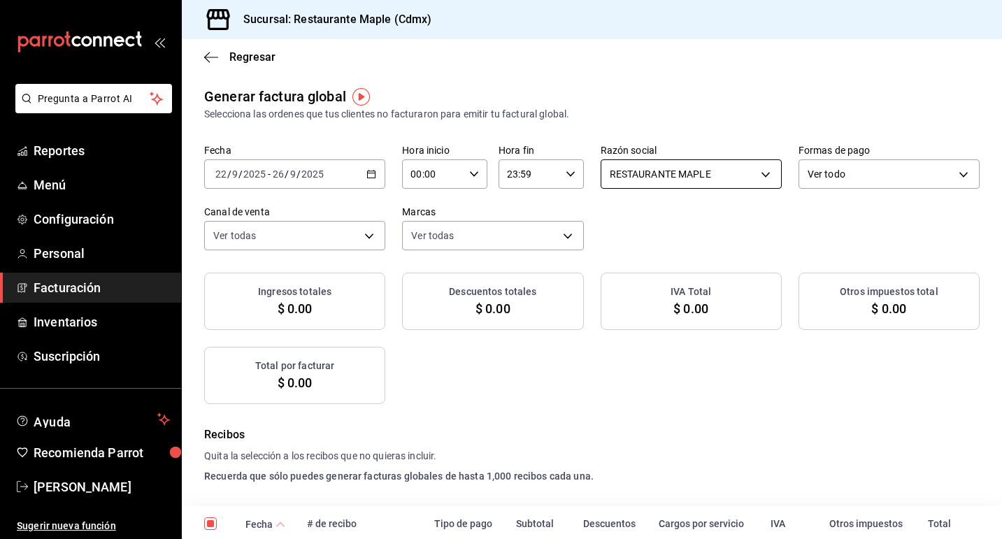
checkbox input "true"
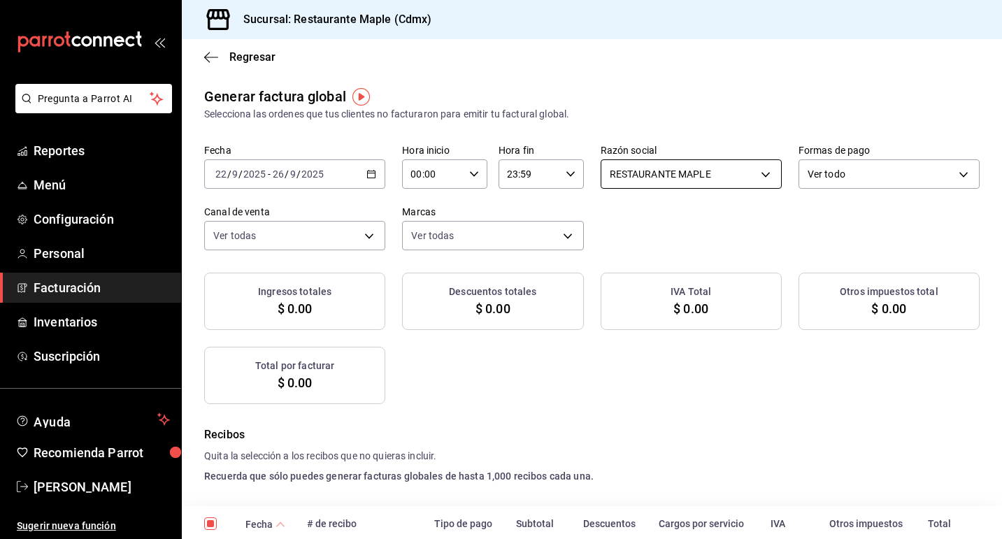
checkbox input "true"
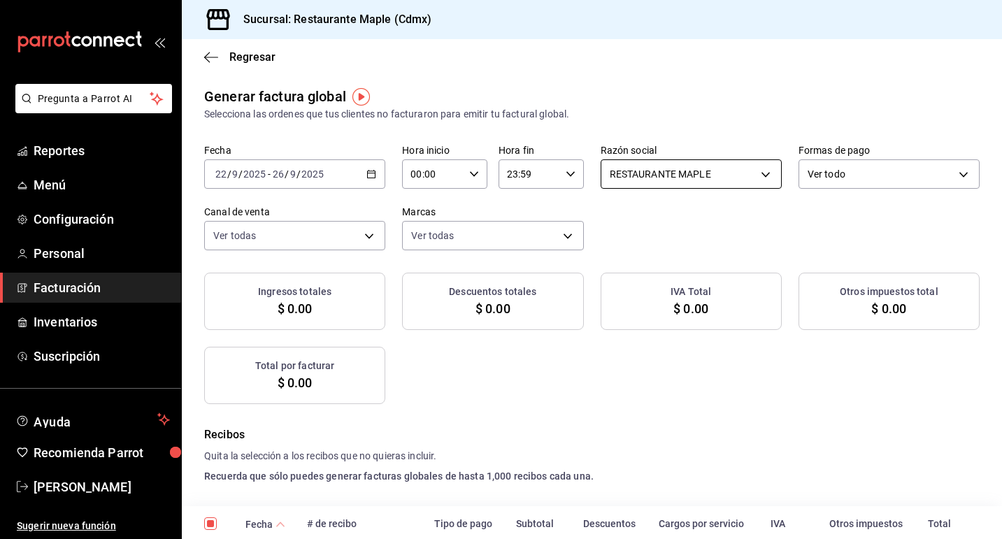
checkbox input "true"
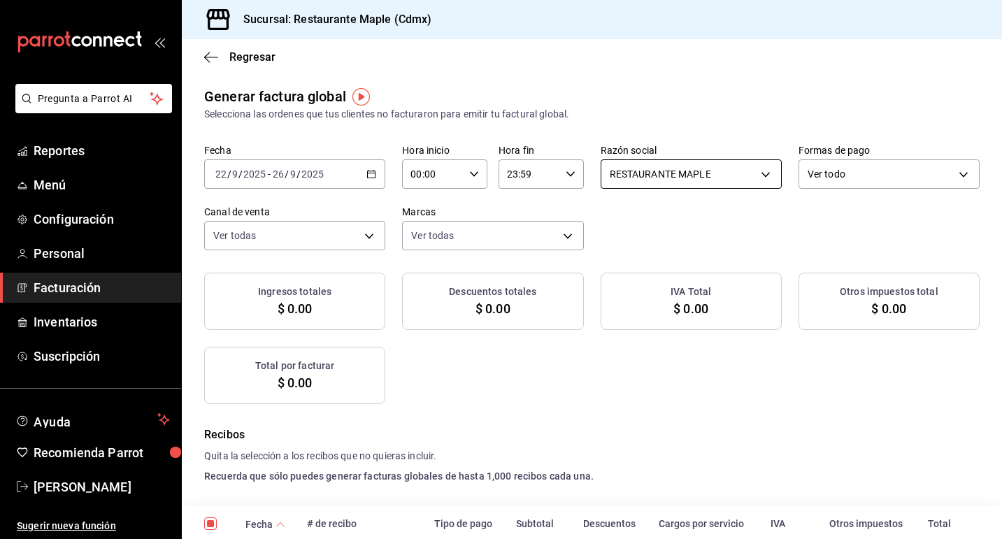
checkbox input "true"
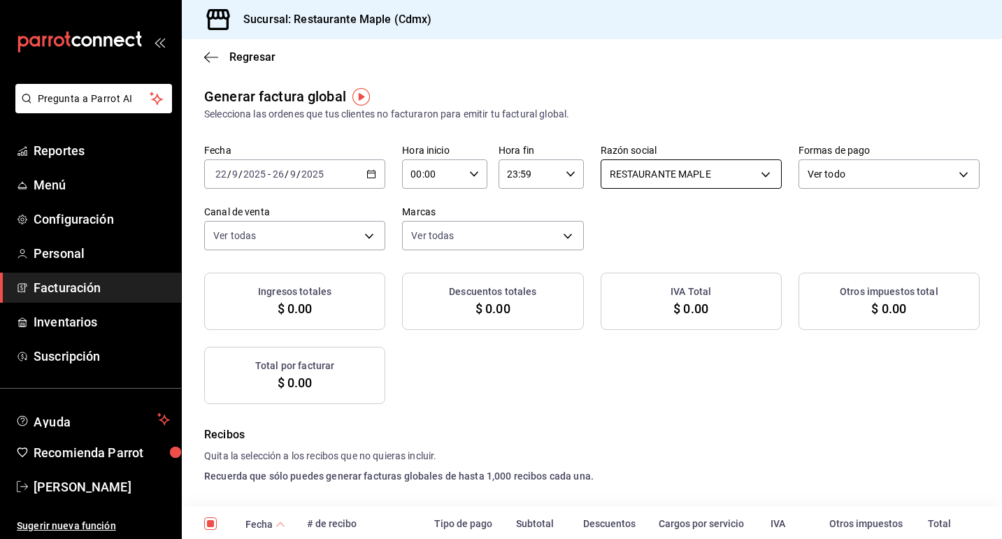
checkbox input "true"
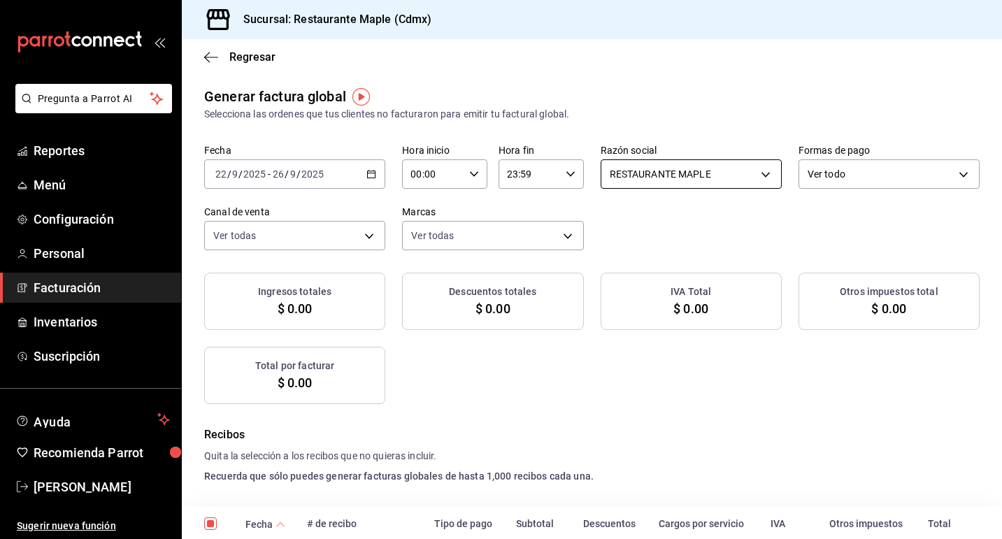
checkbox input "true"
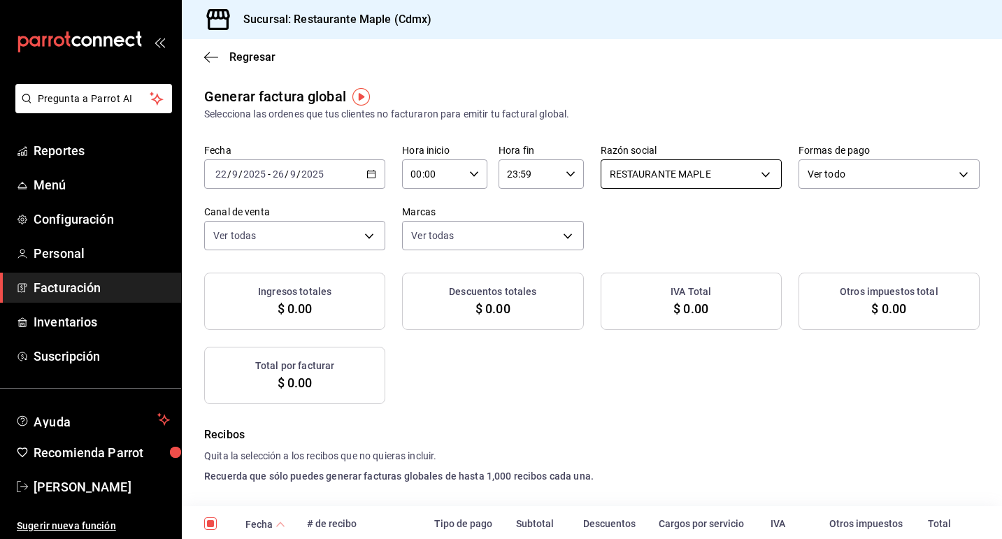
checkbox input "true"
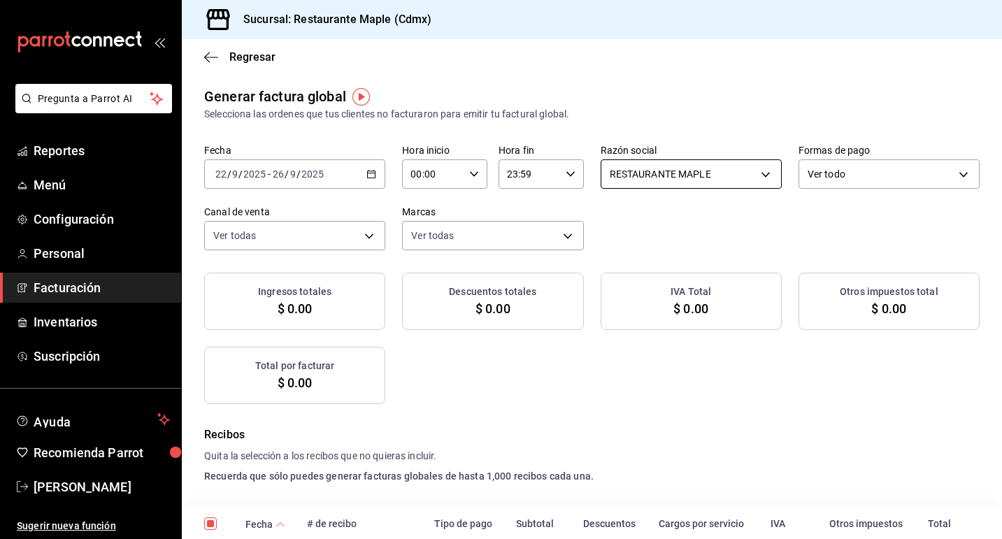
checkbox input "true"
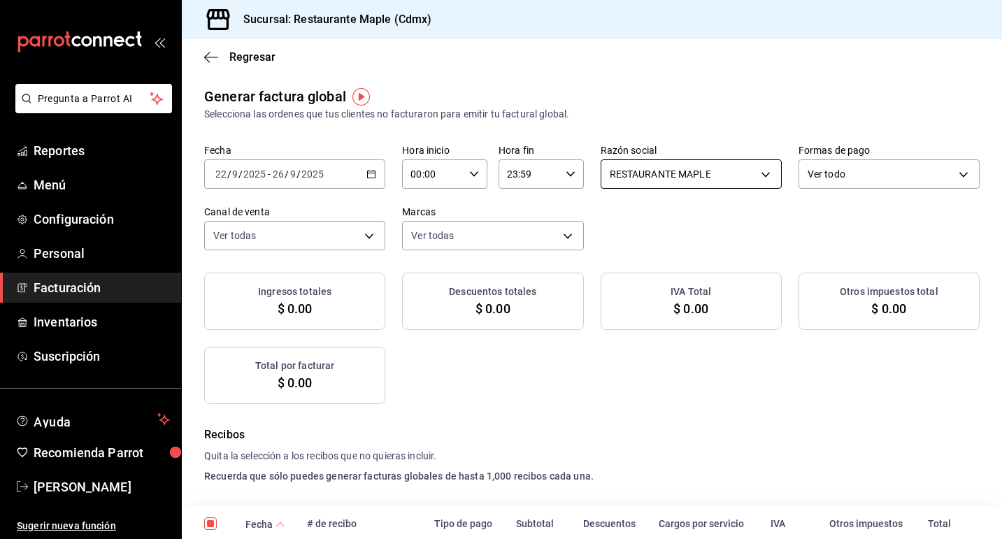
checkbox input "true"
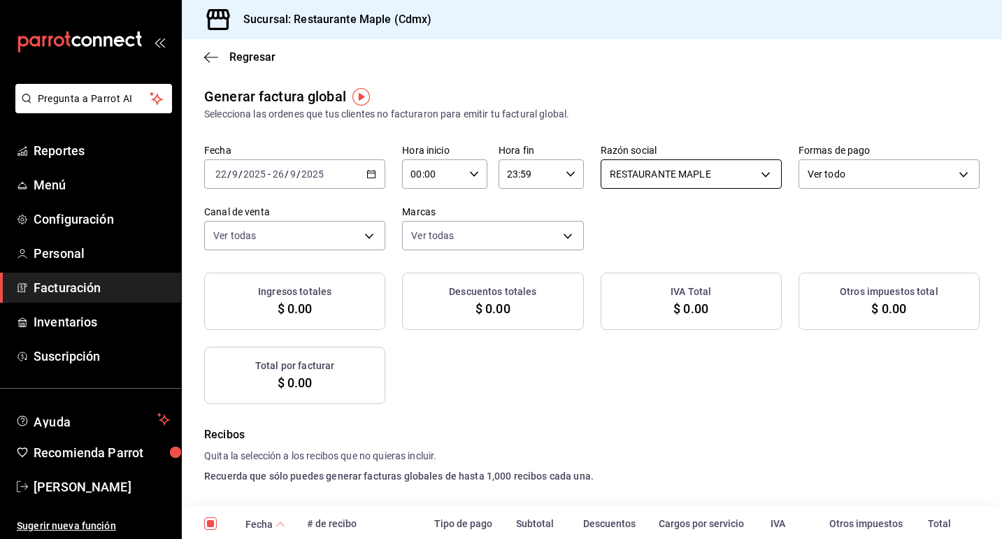
checkbox input "true"
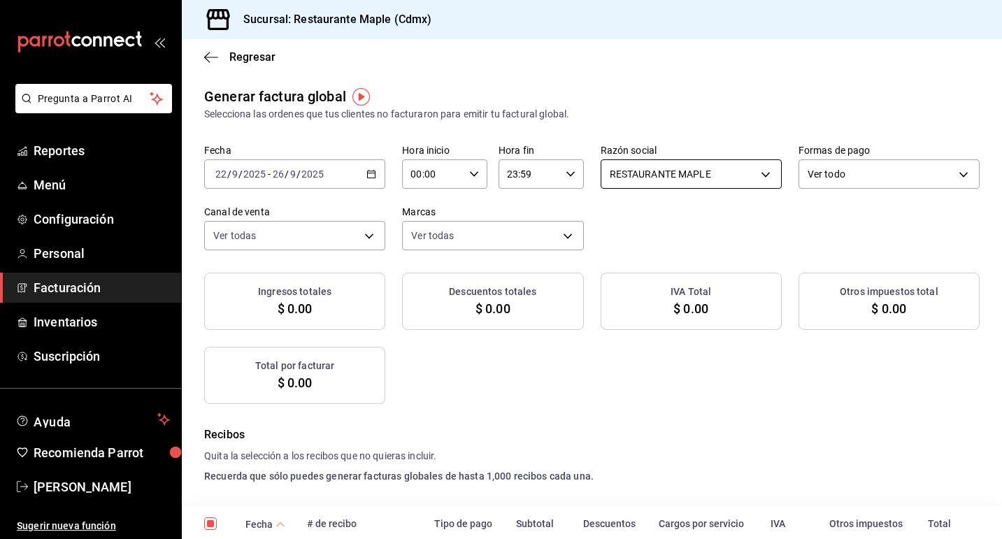
checkbox input "true"
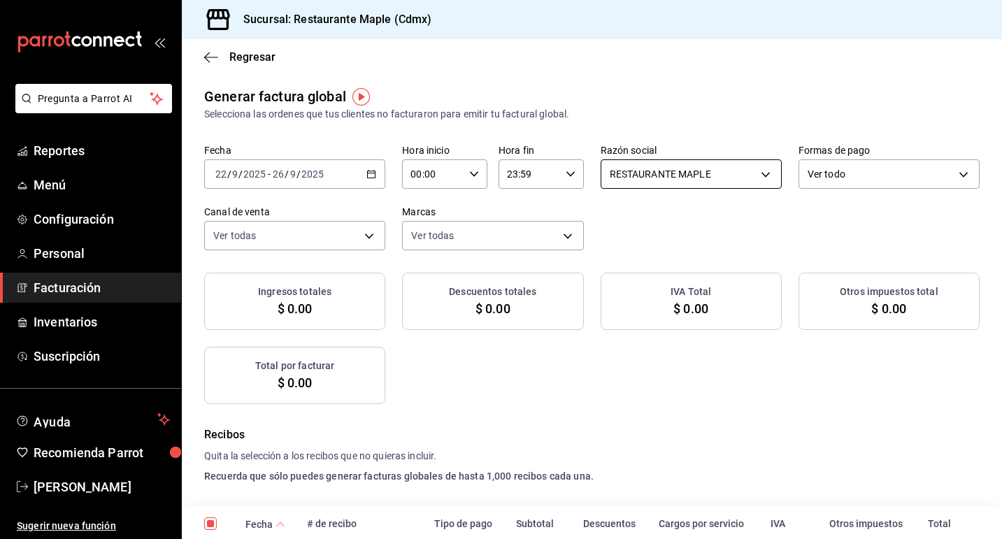
checkbox input "true"
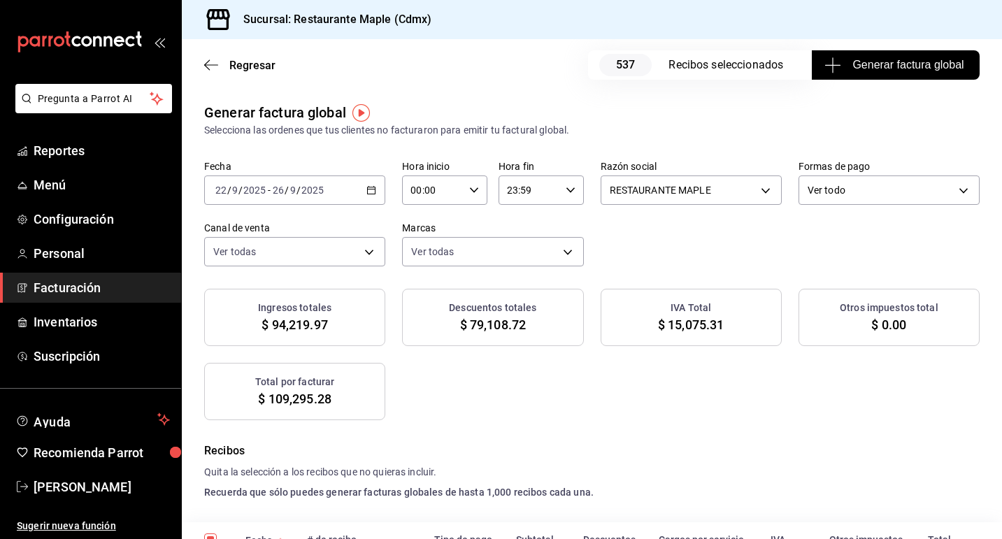
click at [881, 65] on span "Generar factura global" at bounding box center [895, 65] width 136 height 17
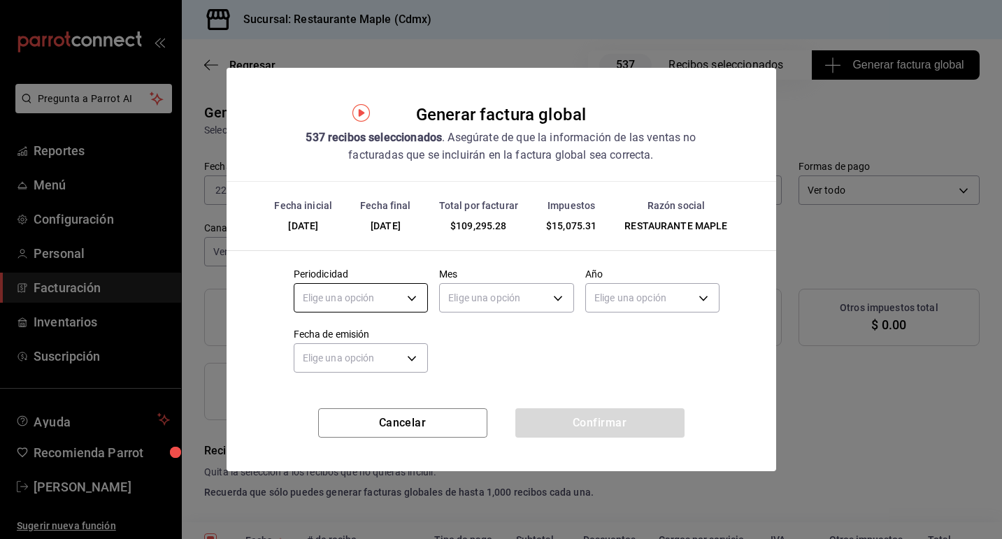
click at [407, 298] on body "Pregunta a Parrot AI Reportes Menú Configuración Personal Facturación Inventari…" at bounding box center [501, 269] width 1002 height 539
click at [385, 359] on li "Semanal" at bounding box center [361, 364] width 134 height 23
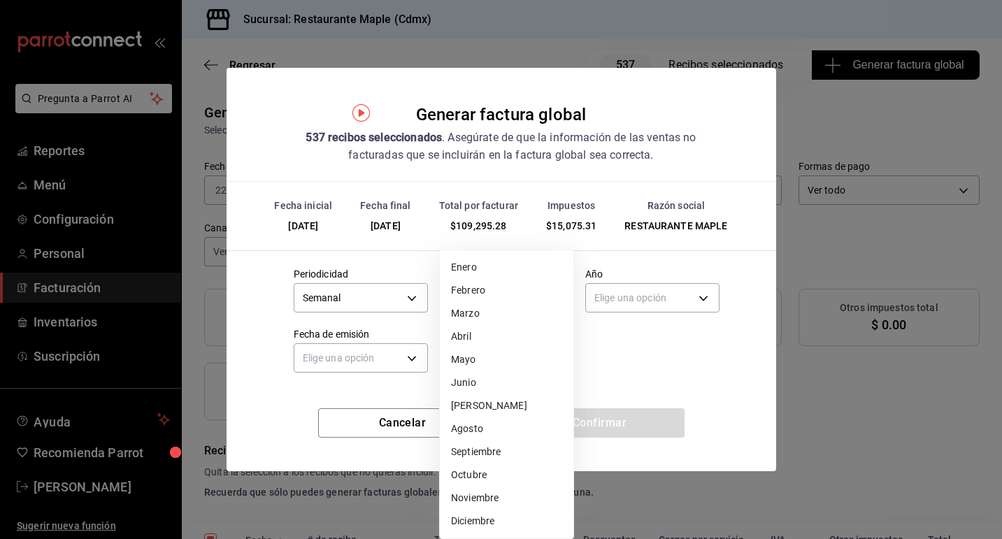
click at [522, 301] on body "Pregunta a Parrot AI Reportes Menú Configuración Personal Facturación Inventari…" at bounding box center [501, 269] width 1002 height 539
click at [496, 453] on li "Septiembre" at bounding box center [507, 451] width 134 height 23
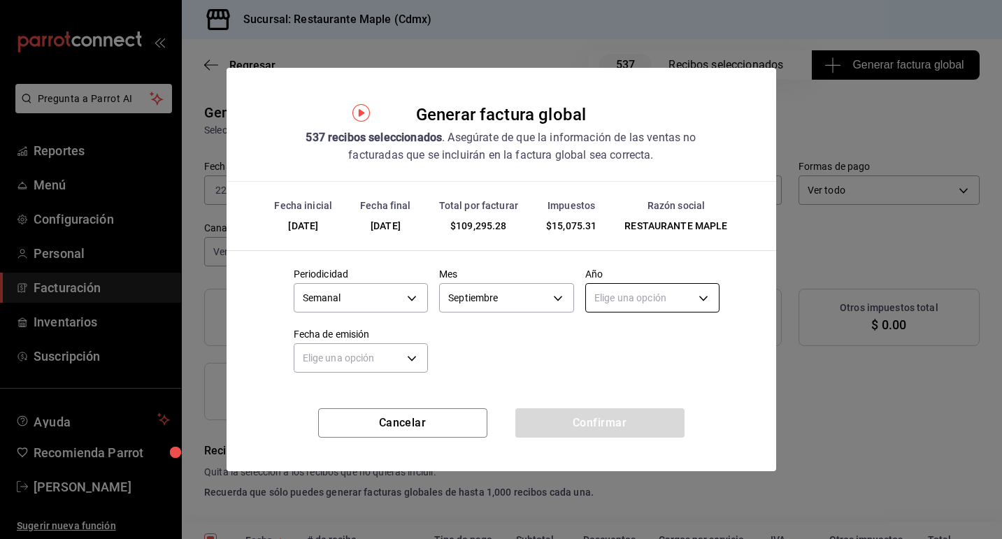
click at [650, 296] on body "Pregunta a Parrot AI Reportes Menú Configuración Personal Facturación Inventari…" at bounding box center [501, 269] width 1002 height 539
click at [640, 348] on li "2025" at bounding box center [653, 341] width 134 height 23
click at [408, 358] on body "Pregunta a Parrot AI Reportes Menú Configuración Personal Facturación Inventari…" at bounding box center [501, 269] width 1002 height 539
click at [386, 395] on li "Hoy" at bounding box center [361, 401] width 134 height 23
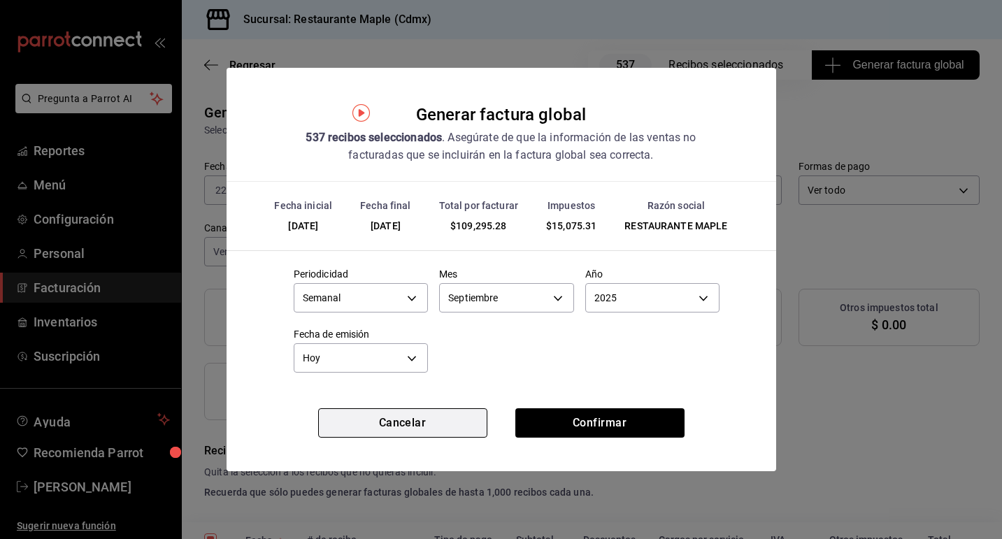
click at [426, 422] on button "Cancelar" at bounding box center [402, 422] width 169 height 29
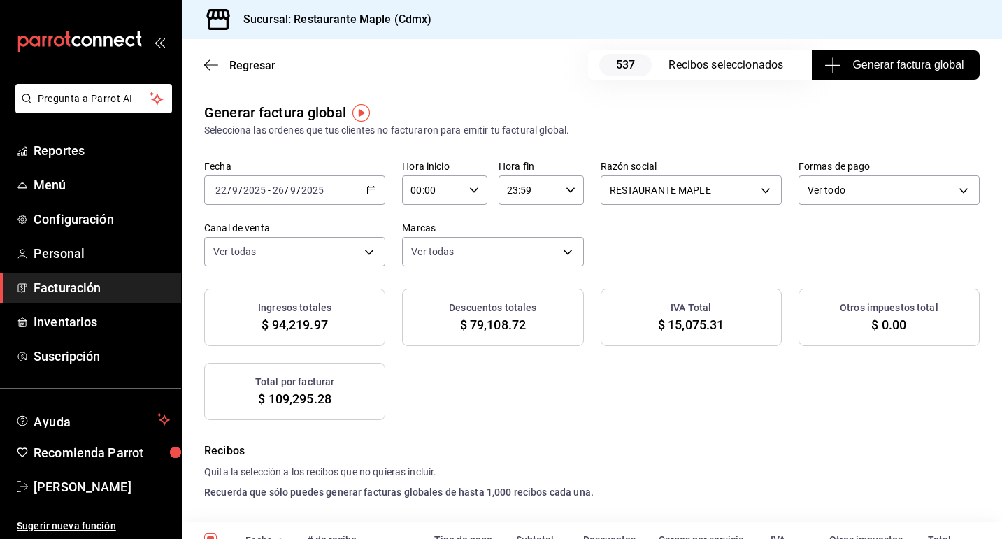
click at [372, 194] on \(Stroke\) "button" at bounding box center [371, 191] width 8 height 8
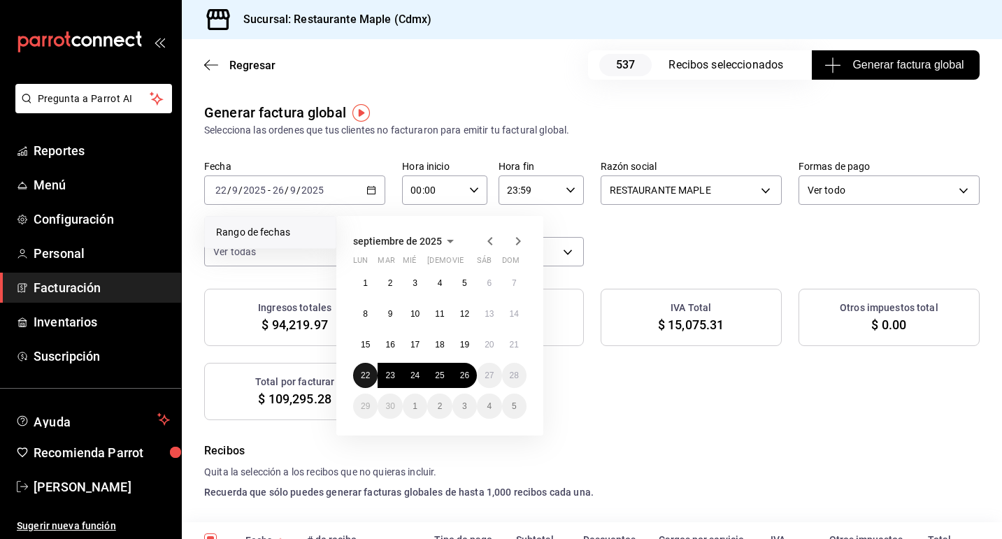
click at [368, 376] on abbr "22" at bounding box center [365, 376] width 9 height 10
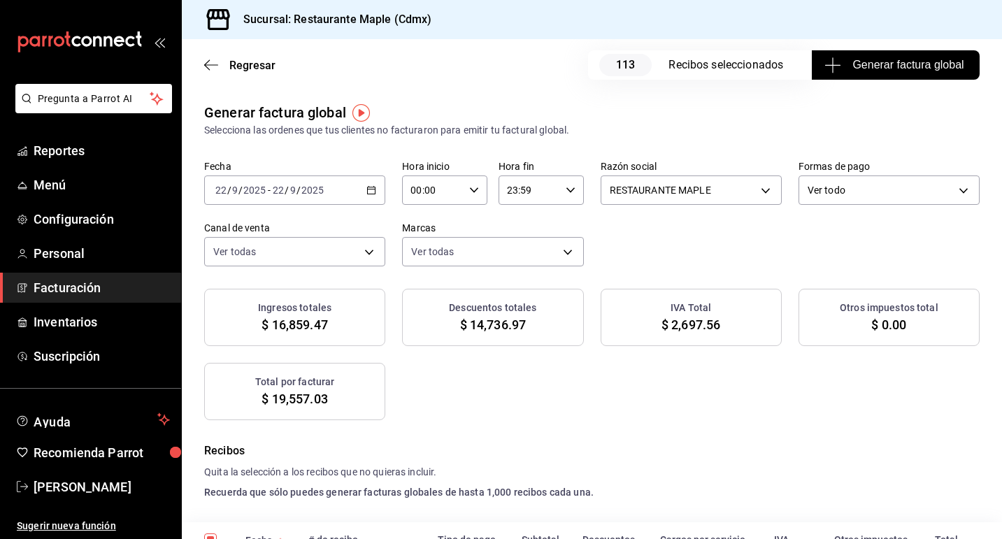
click at [374, 189] on \(Stroke\) "button" at bounding box center [372, 189] width 8 height 1
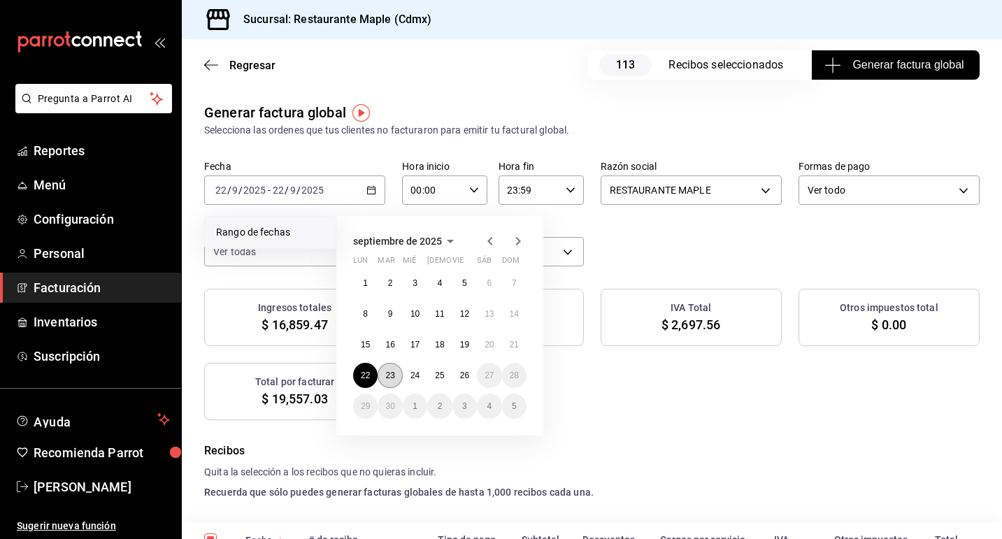
click at [385, 378] on button "23" at bounding box center [390, 375] width 24 height 25
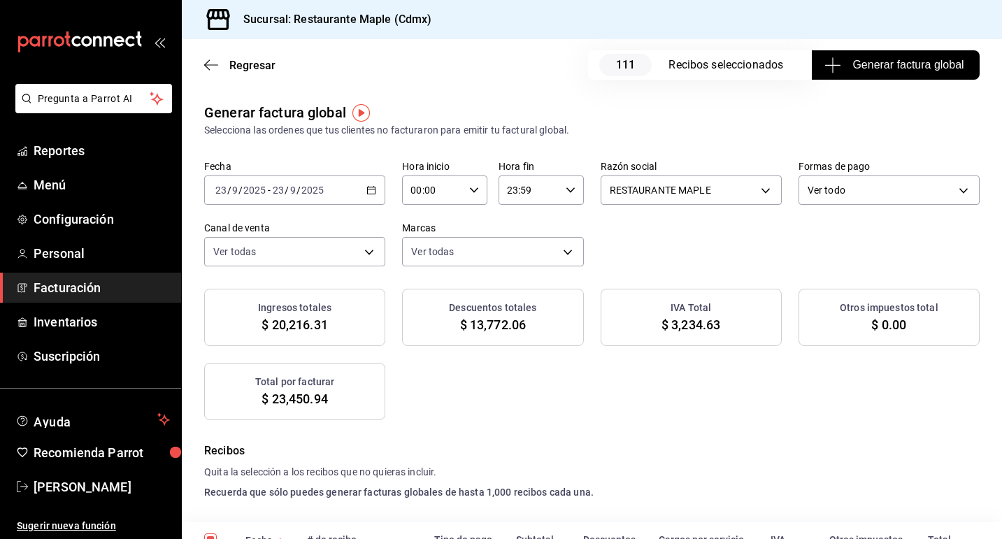
click at [377, 192] on div "[DATE] [DATE] - [DATE] [DATE]" at bounding box center [294, 189] width 181 height 29
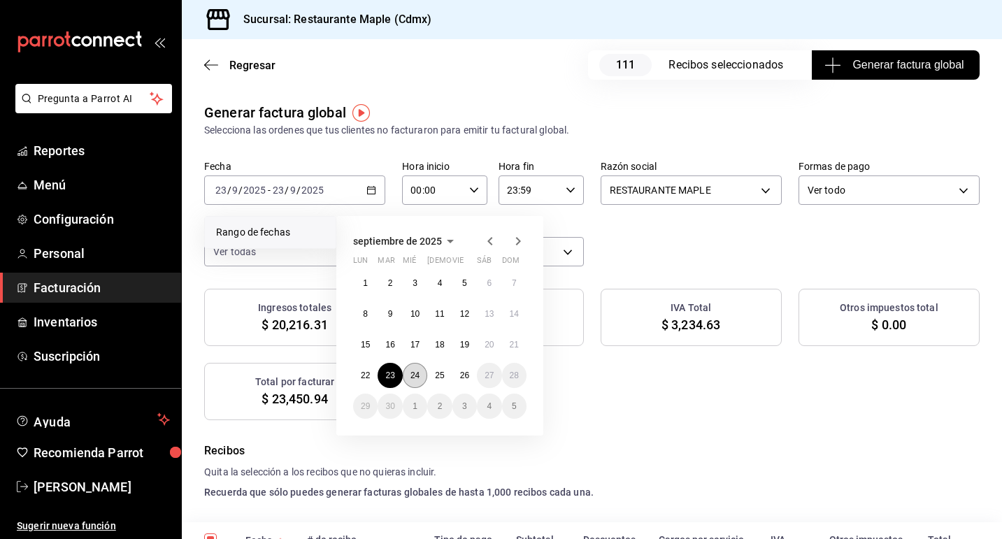
click at [416, 376] on abbr "24" at bounding box center [414, 376] width 9 height 10
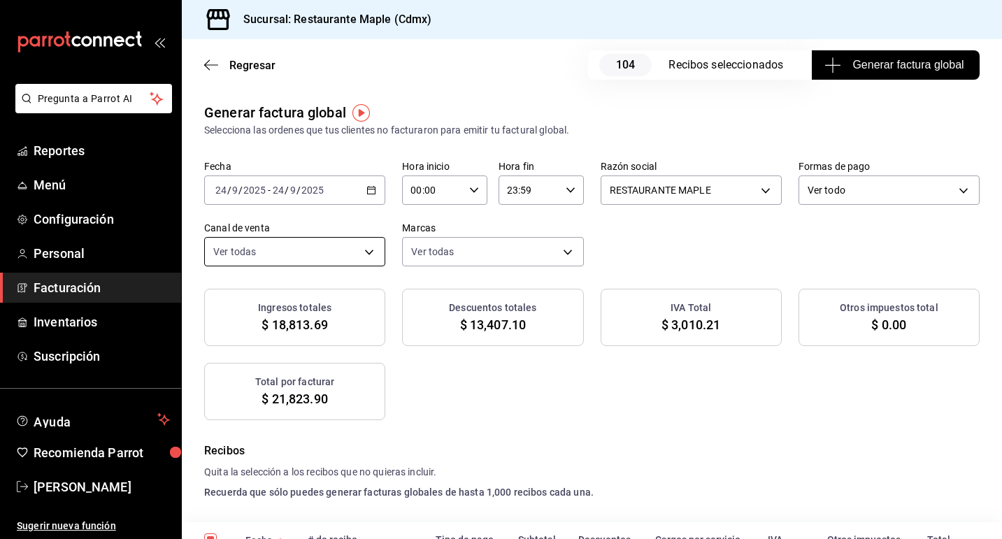
click at [371, 249] on body "Pregunta a Parrot AI Reportes Menú Configuración Personal Facturación Inventari…" at bounding box center [501, 269] width 1002 height 539
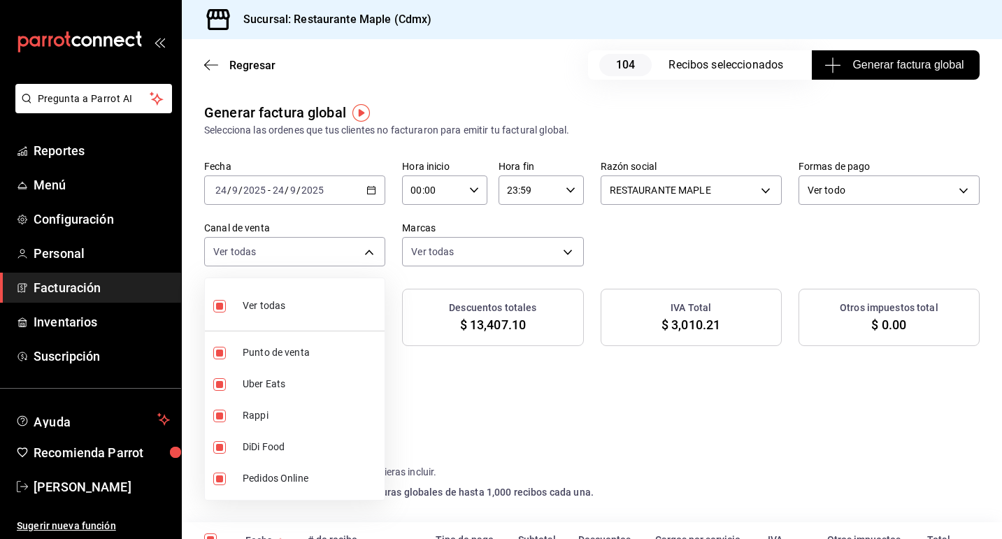
click at [367, 196] on div at bounding box center [501, 269] width 1002 height 539
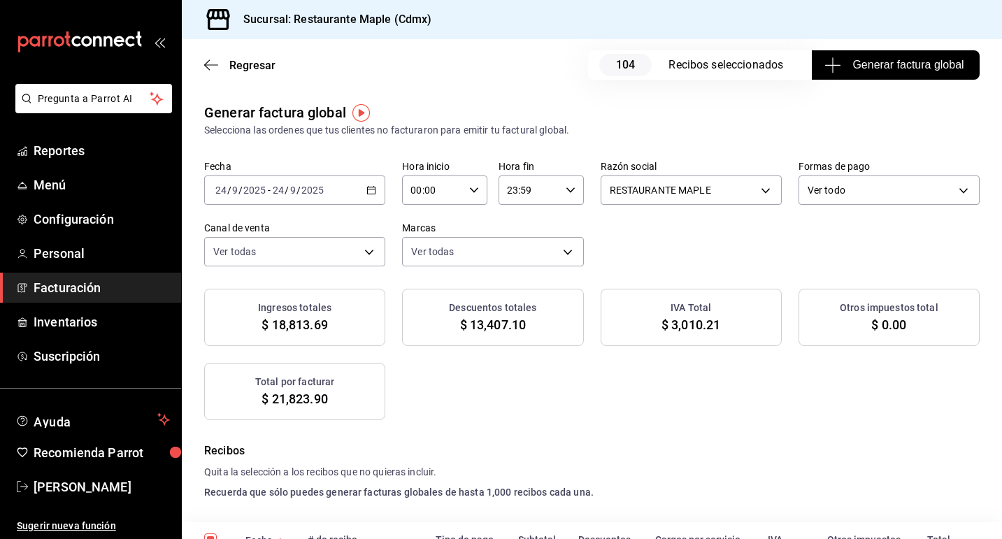
click at [369, 194] on \(Stroke\) "button" at bounding box center [371, 191] width 8 height 8
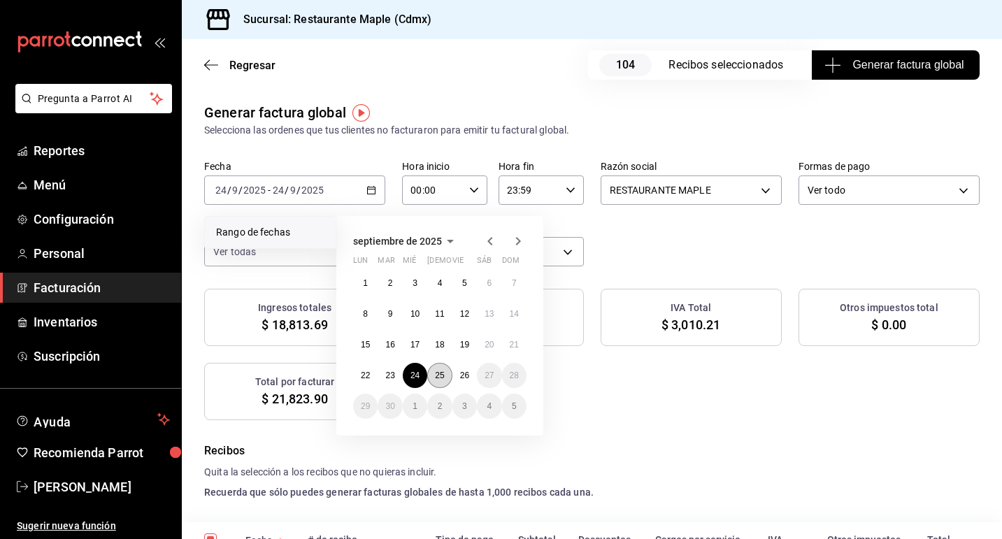
click at [437, 367] on button "25" at bounding box center [439, 375] width 24 height 25
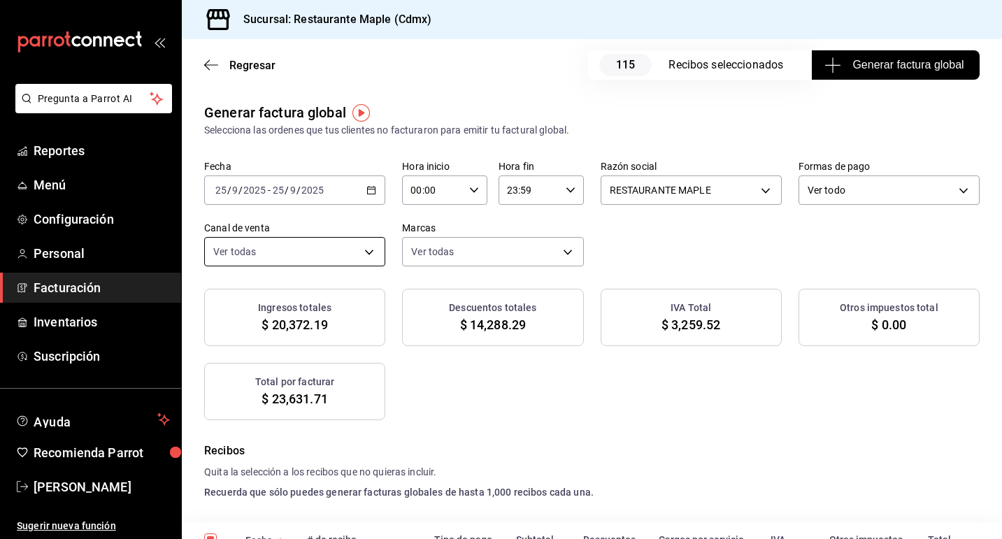
click at [375, 243] on body "Pregunta a Parrot AI Reportes Menú Configuración Personal Facturación Inventari…" at bounding box center [501, 269] width 1002 height 539
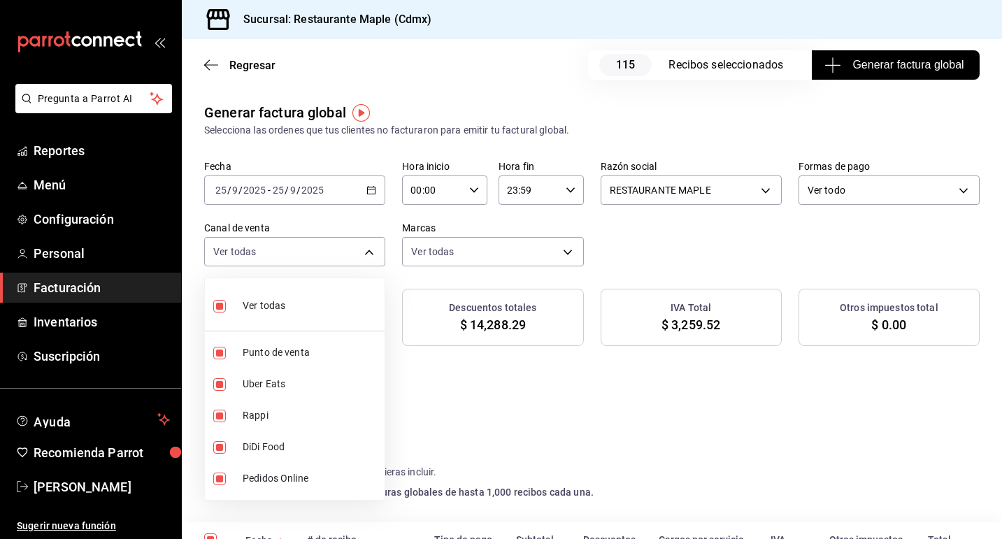
click at [378, 196] on div at bounding box center [501, 269] width 1002 height 539
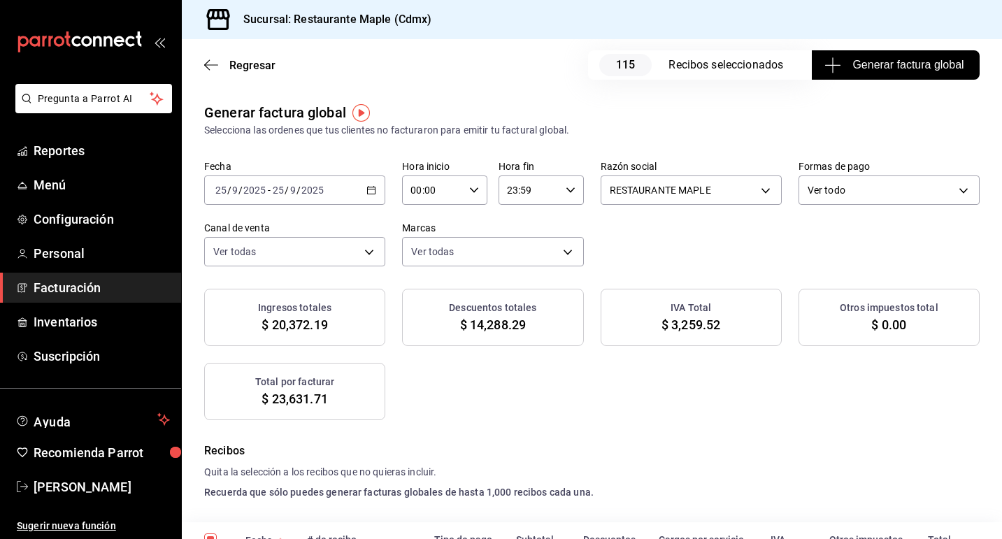
click at [372, 187] on icon "button" at bounding box center [371, 190] width 10 height 10
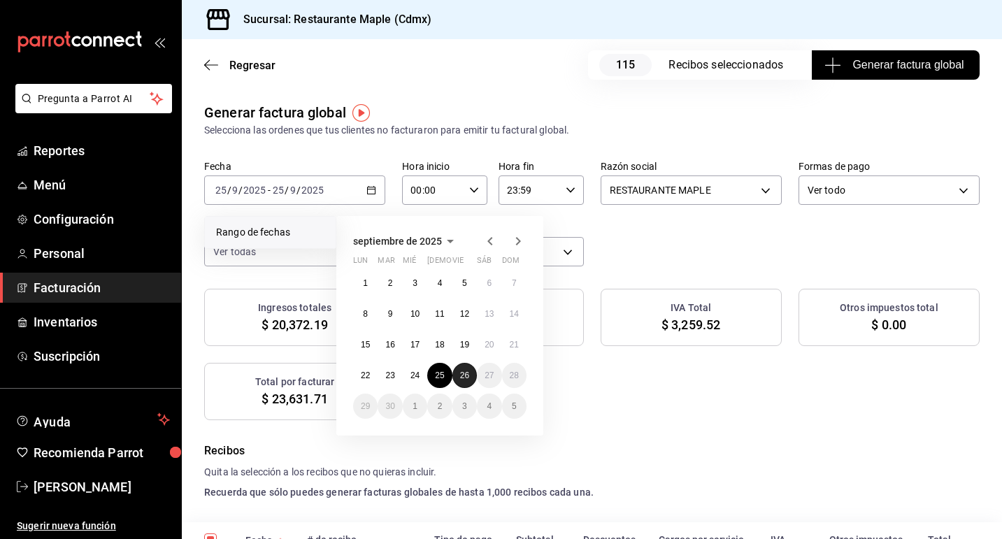
click at [461, 376] on abbr "26" at bounding box center [464, 376] width 9 height 10
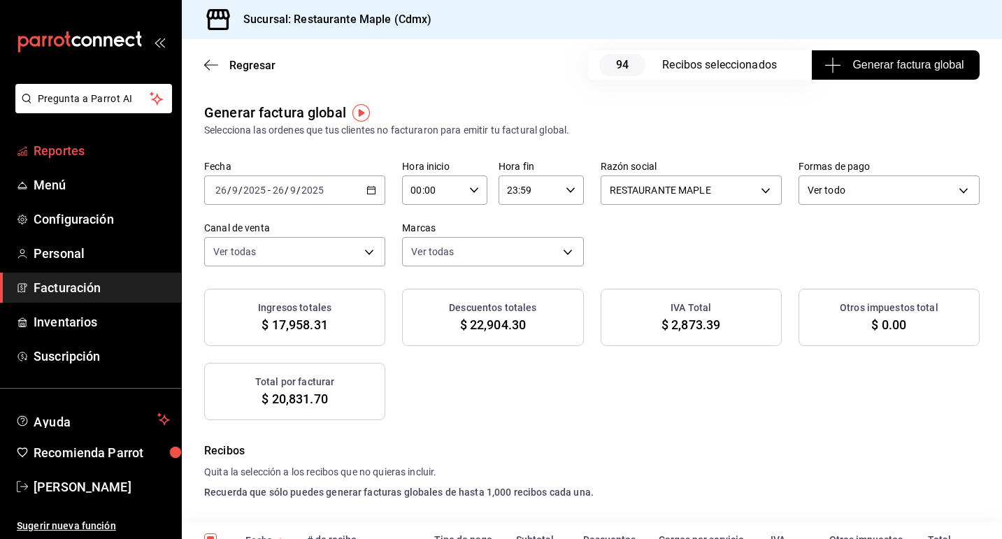
click at [58, 150] on span "Reportes" at bounding box center [102, 150] width 136 height 19
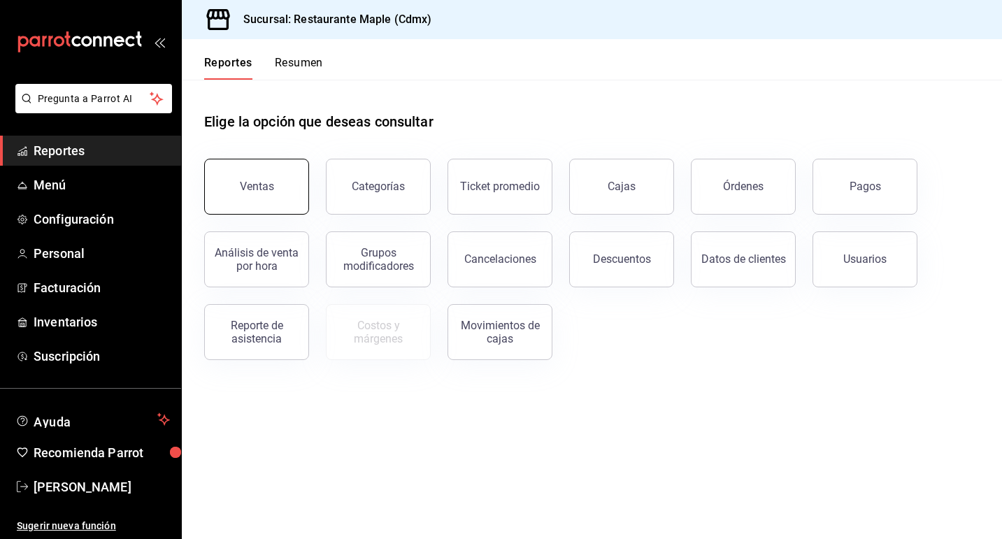
click at [264, 185] on div "Ventas" at bounding box center [257, 186] width 34 height 13
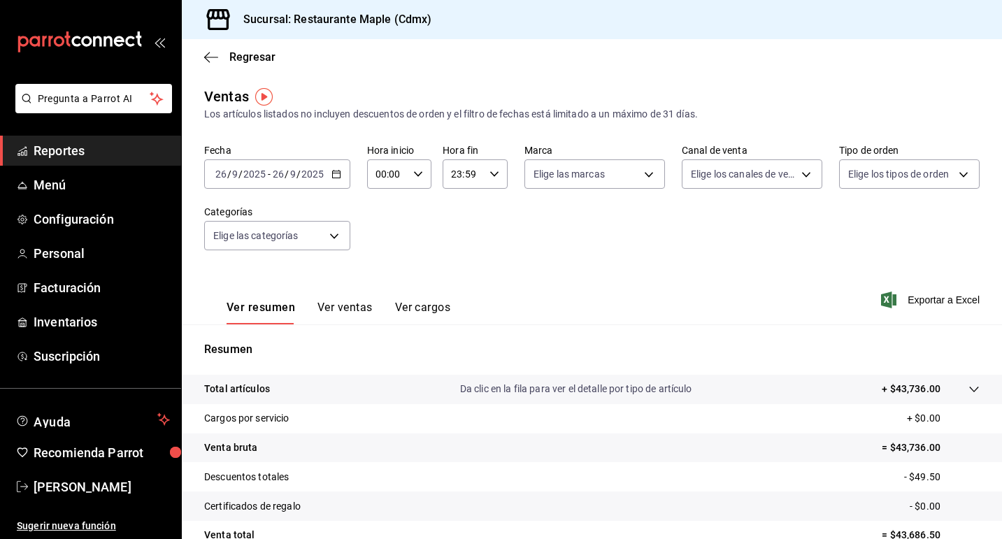
click at [334, 178] on icon "button" at bounding box center [336, 174] width 10 height 10
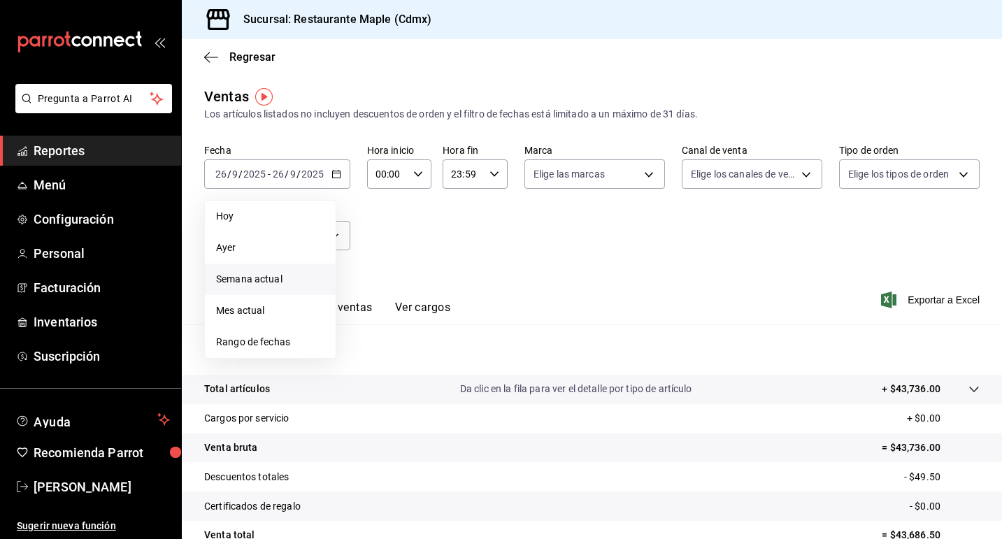
click at [296, 275] on span "Semana actual" at bounding box center [270, 279] width 108 height 15
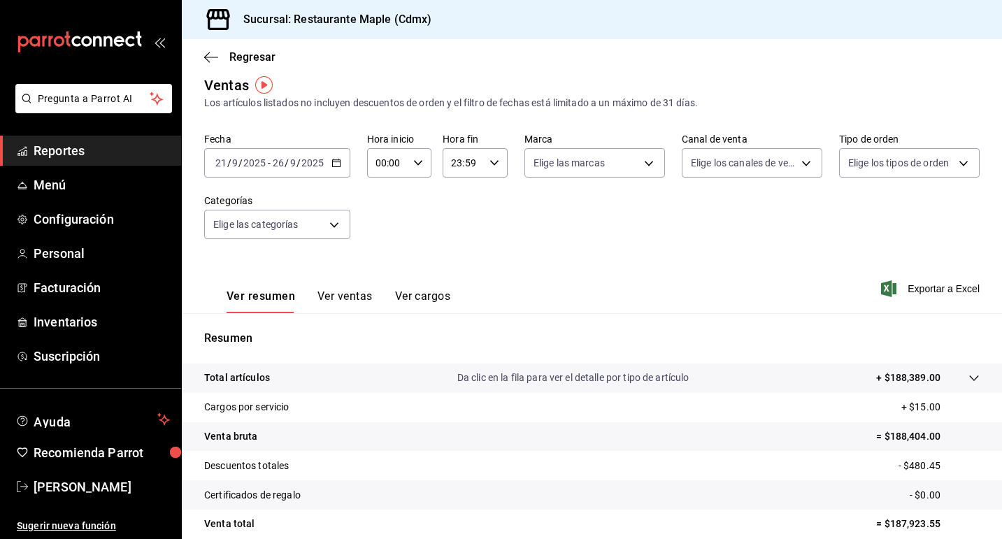
scroll to position [7, 0]
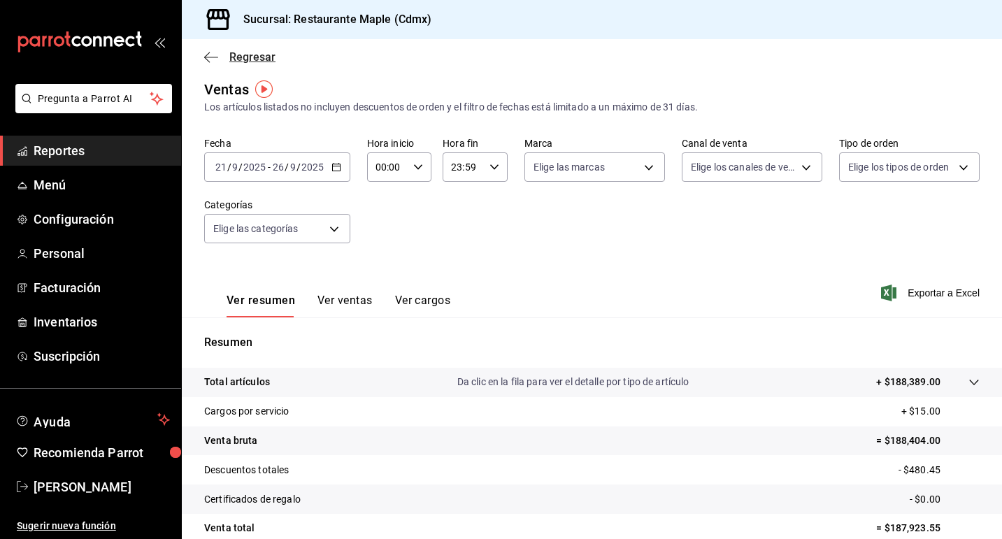
click at [225, 55] on span "Regresar" at bounding box center [239, 56] width 71 height 13
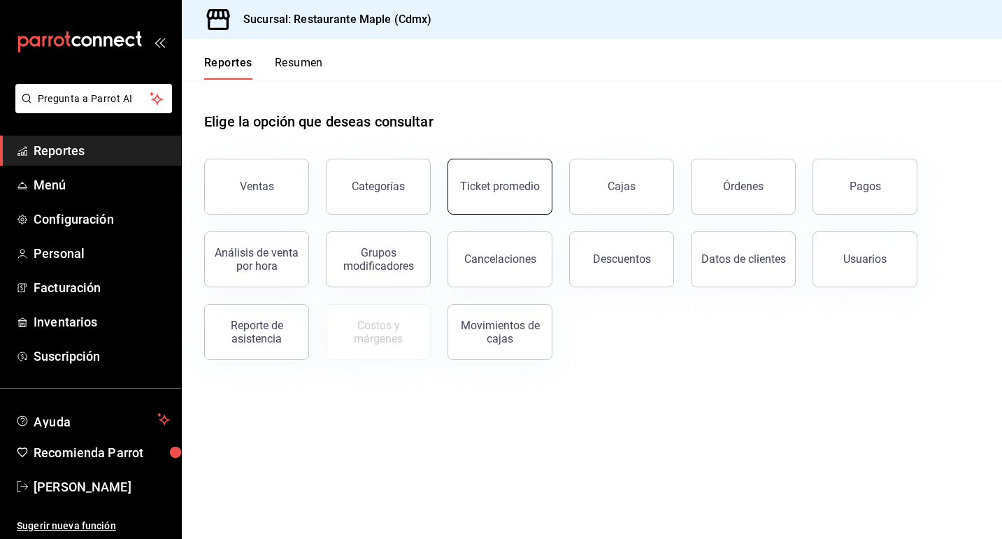
click at [519, 193] on button "Ticket promedio" at bounding box center [499, 187] width 105 height 56
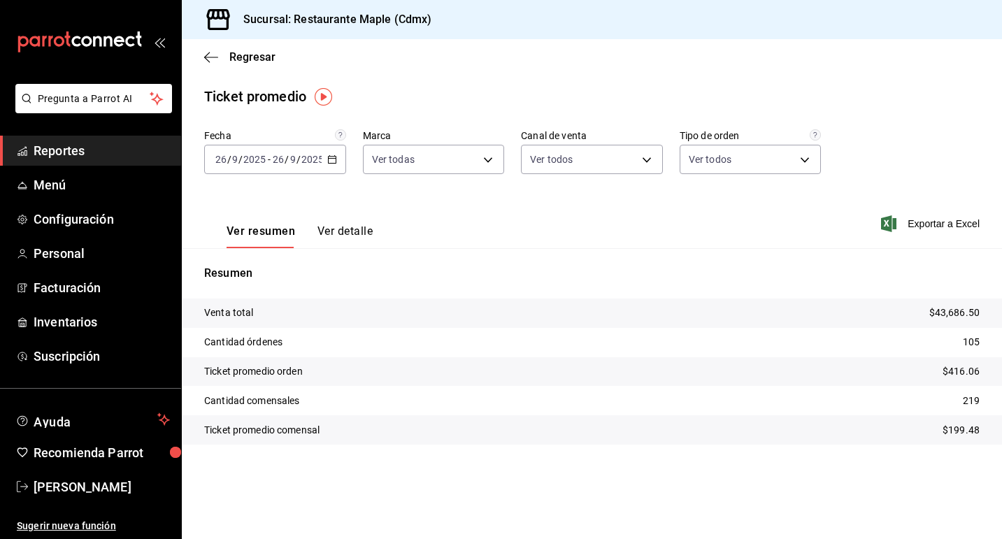
click at [331, 160] on icon "button" at bounding box center [332, 160] width 10 height 10
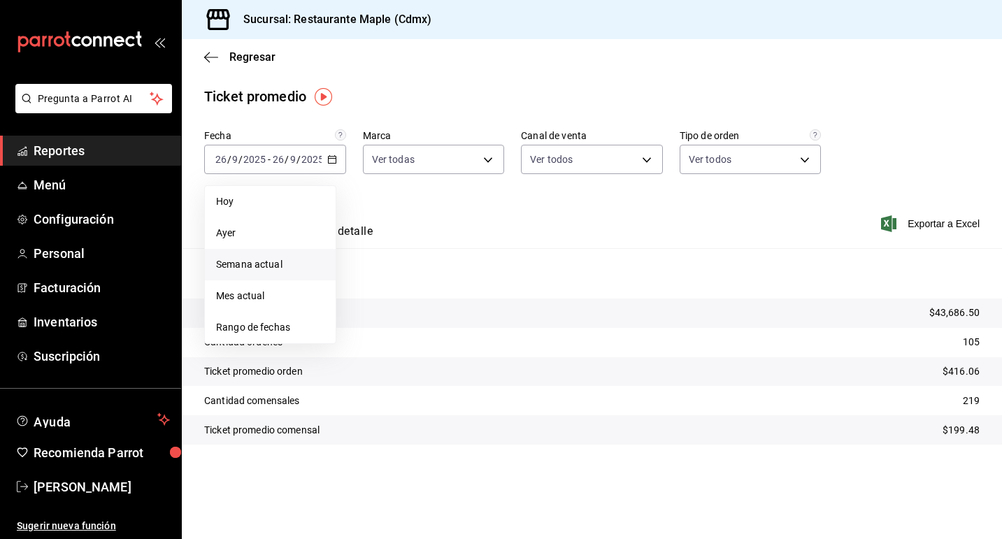
click at [294, 263] on span "Semana actual" at bounding box center [270, 264] width 108 height 15
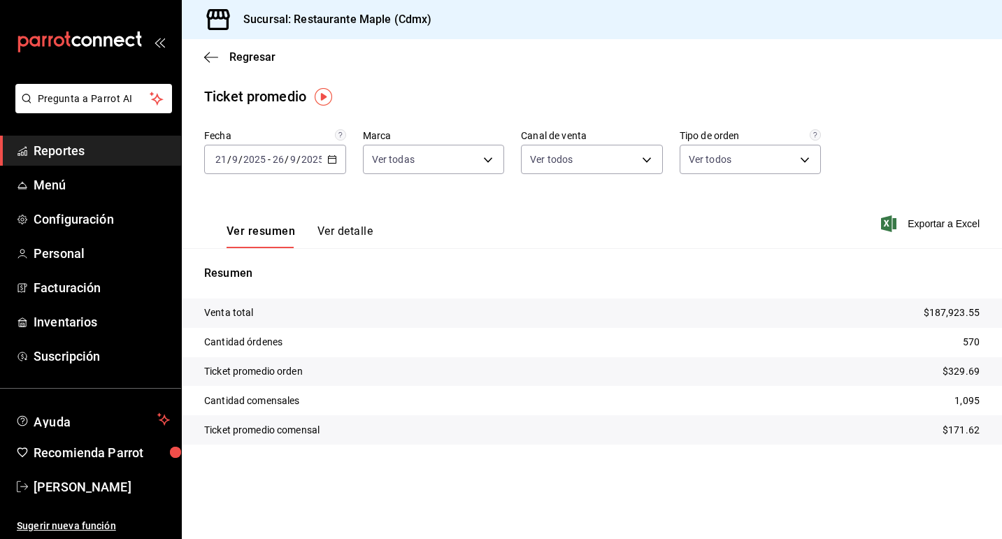
click at [333, 161] on icon "button" at bounding box center [332, 160] width 10 height 10
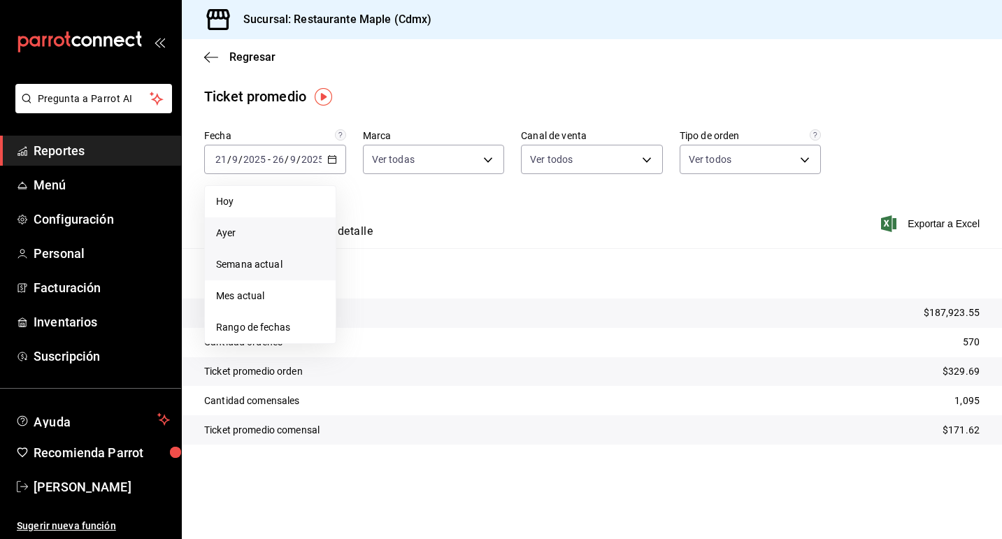
click at [280, 233] on span "Ayer" at bounding box center [270, 233] width 108 height 15
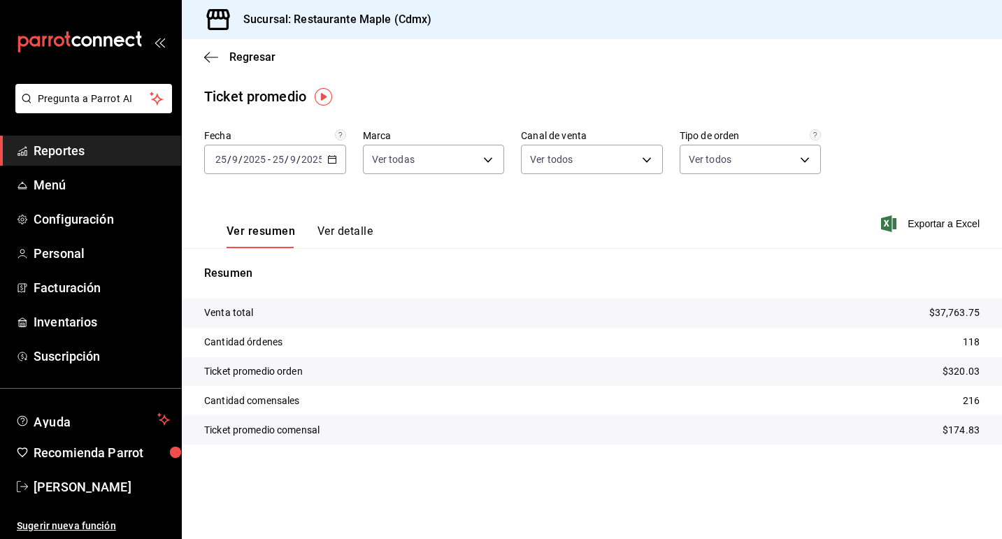
click at [331, 162] on icon "button" at bounding box center [332, 160] width 10 height 10
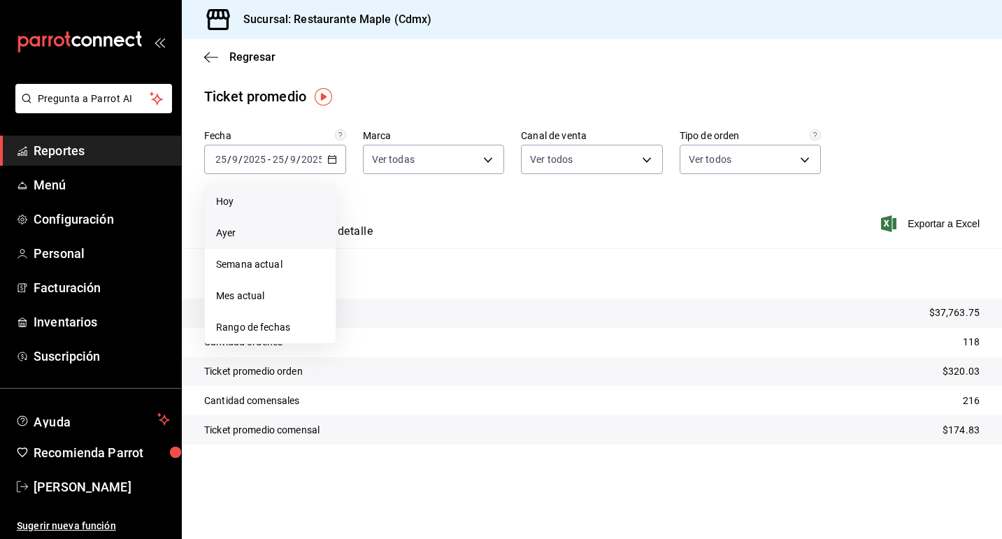
click at [292, 208] on span "Hoy" at bounding box center [270, 201] width 108 height 15
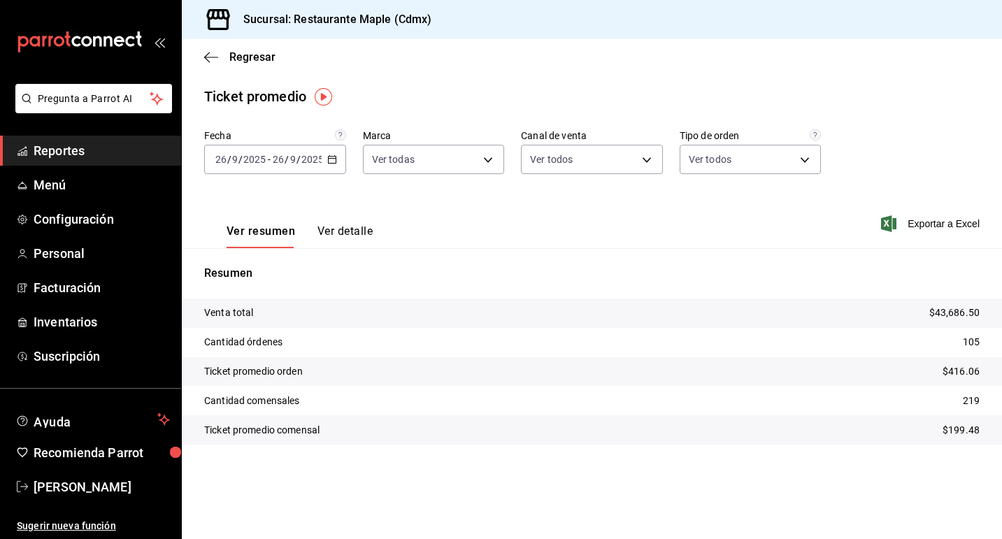
click at [336, 157] on div "[DATE] [DATE] - [DATE] [DATE]" at bounding box center [275, 159] width 142 height 29
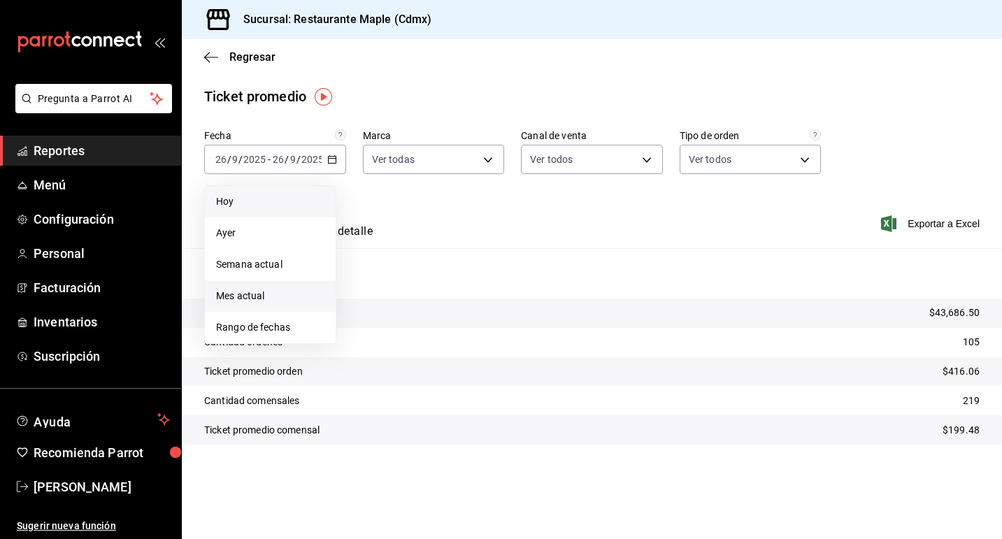
click at [293, 296] on span "Mes actual" at bounding box center [270, 296] width 108 height 15
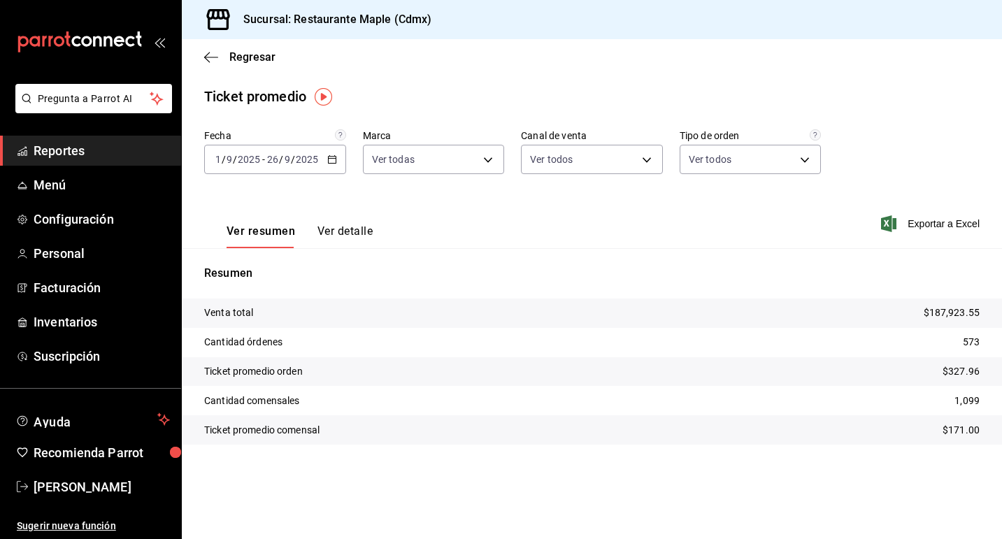
click at [333, 162] on icon "button" at bounding box center [332, 160] width 10 height 10
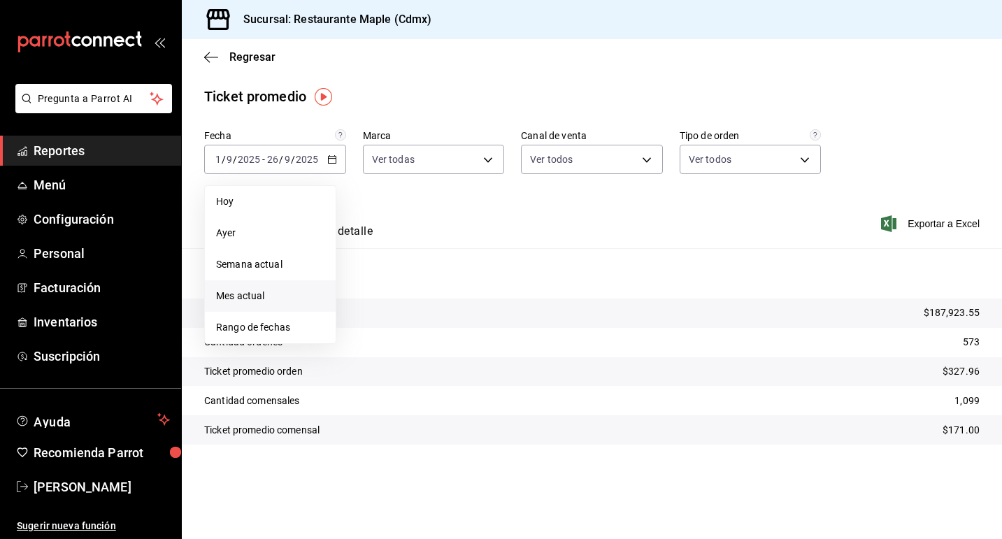
click at [245, 67] on div "Regresar" at bounding box center [592, 57] width 820 height 36
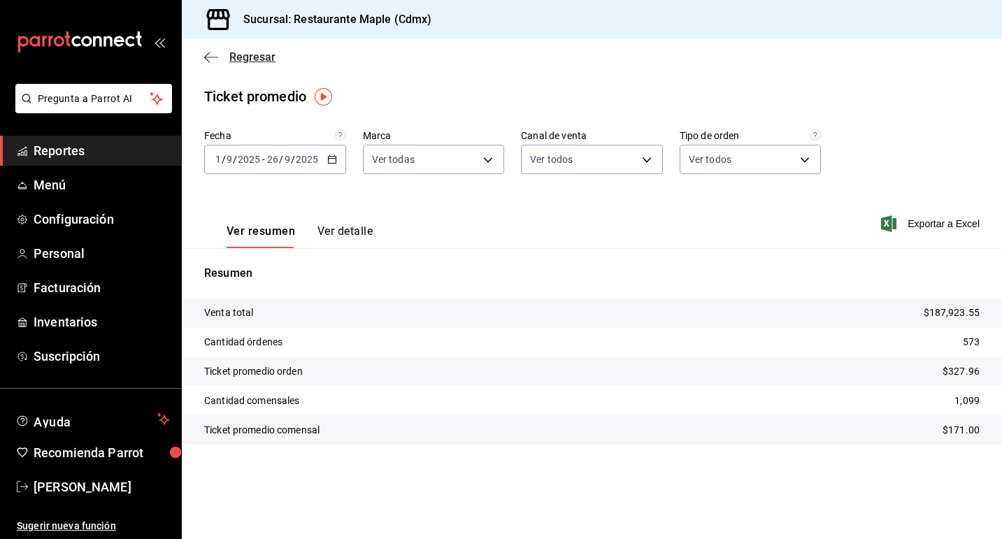
click at [236, 55] on span "Regresar" at bounding box center [252, 56] width 46 height 13
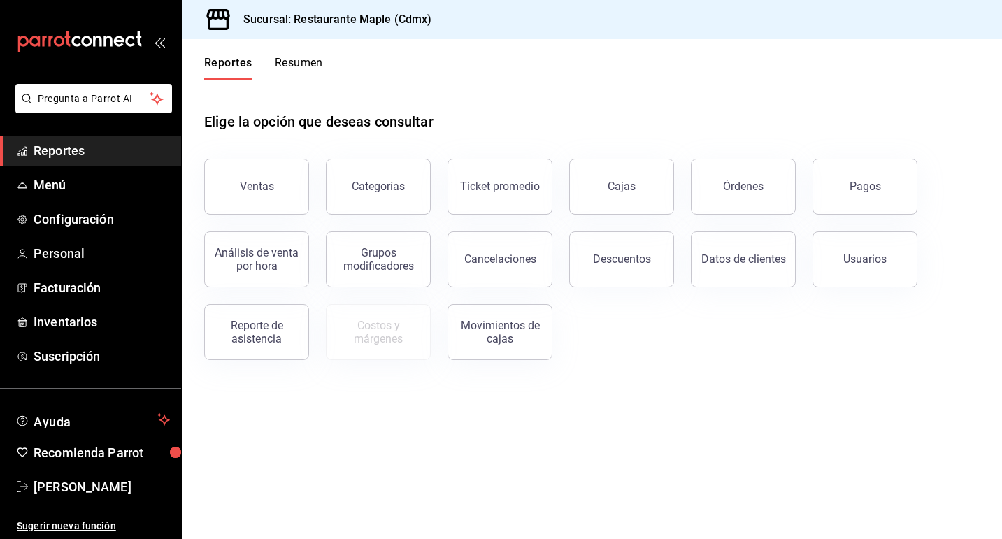
click at [304, 59] on button "Resumen" at bounding box center [299, 68] width 48 height 24
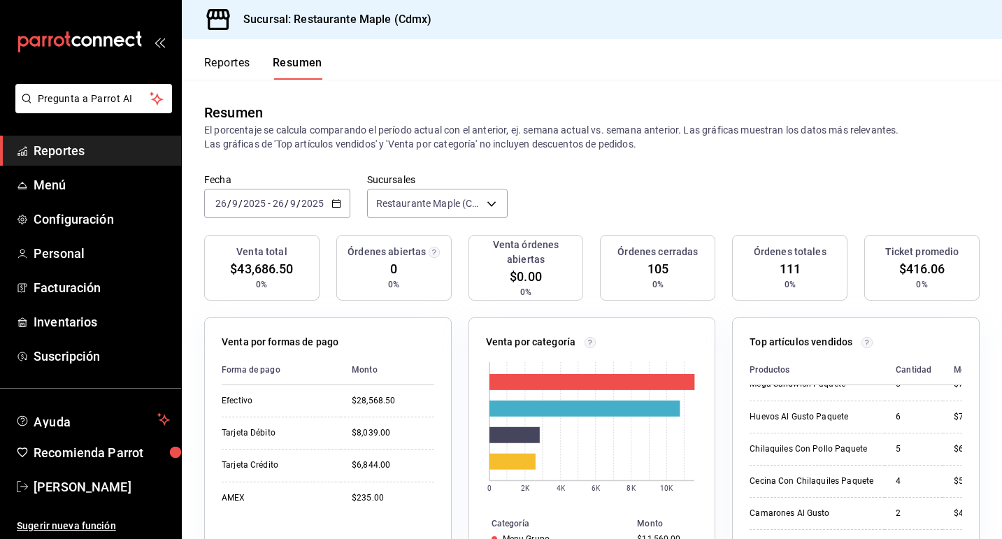
click at [222, 66] on button "Reportes" at bounding box center [227, 68] width 46 height 24
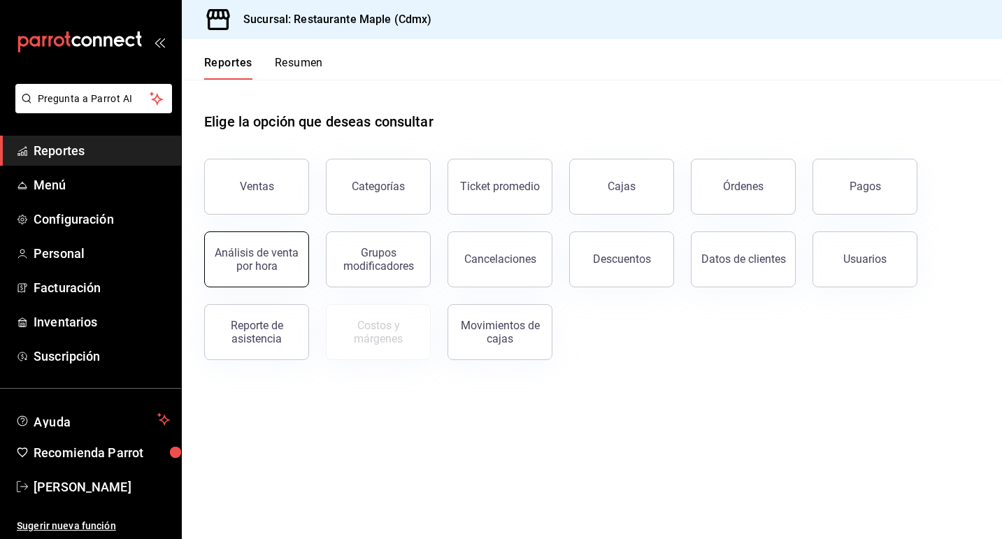
click at [250, 251] on div "Análisis de venta por hora" at bounding box center [256, 259] width 87 height 27
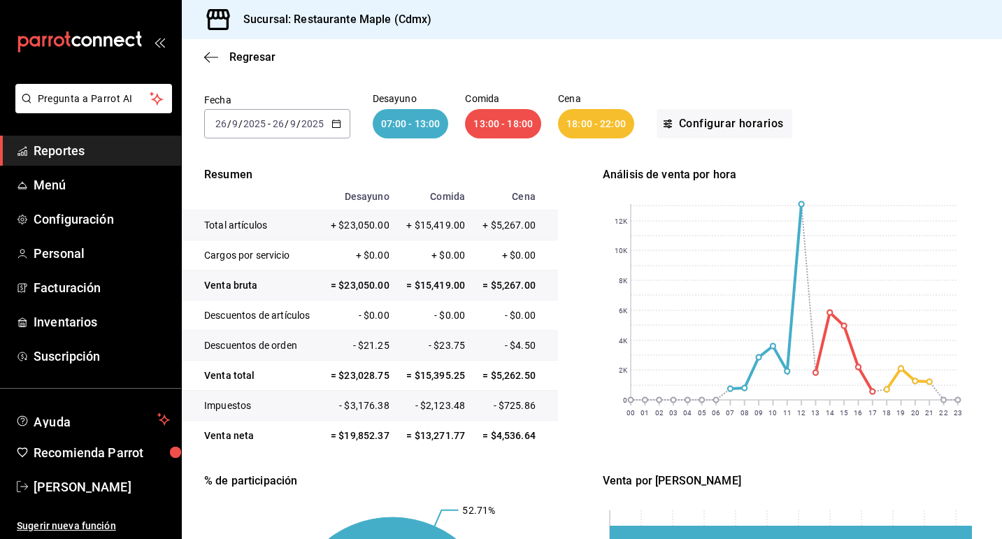
scroll to position [81, 0]
click at [234, 55] on span "Regresar" at bounding box center [252, 56] width 46 height 13
